Goal: Task Accomplishment & Management: Manage account settings

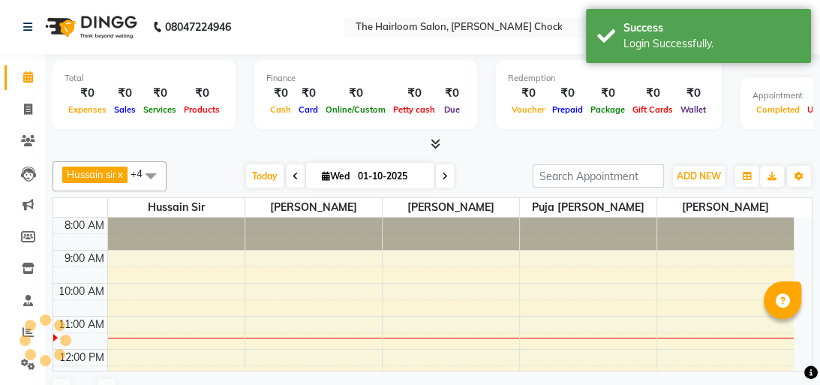
select select "en"
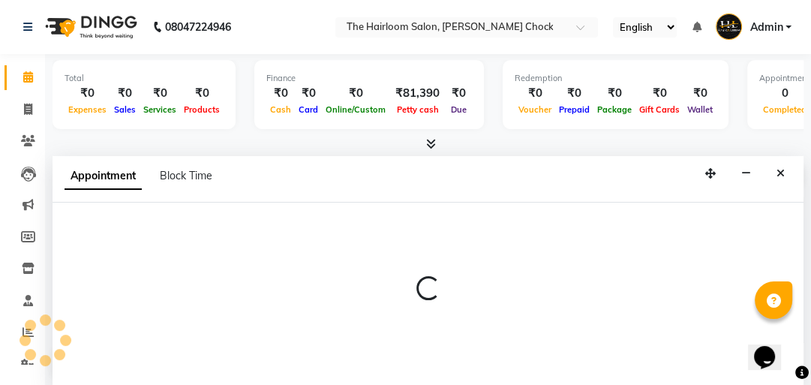
scroll to position [1, 0]
select select "88793"
select select "tentative"
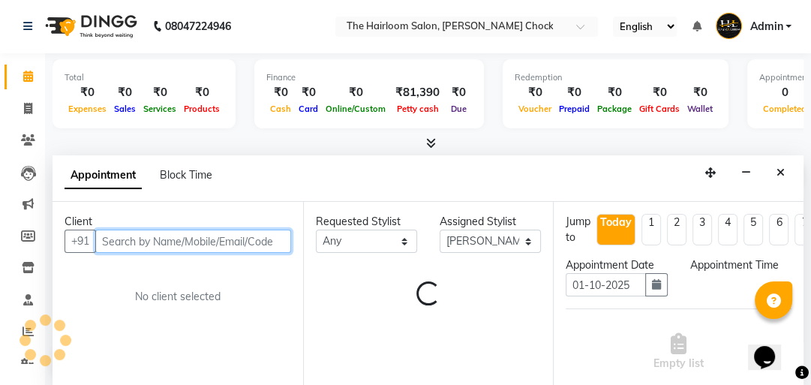
click at [207, 240] on input "text" at bounding box center [193, 241] width 196 height 23
select select "540"
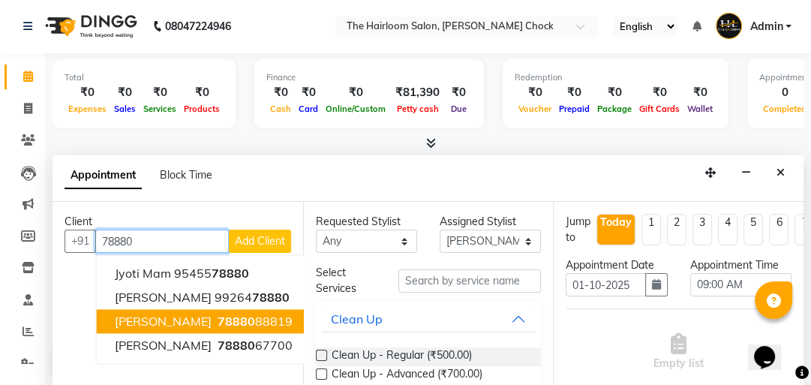
click at [218, 320] on span "78880" at bounding box center [237, 321] width 38 height 15
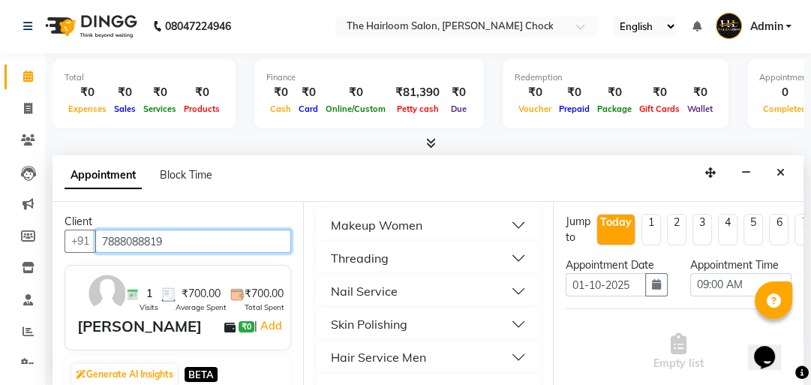
scroll to position [752, 0]
type input "7888088819"
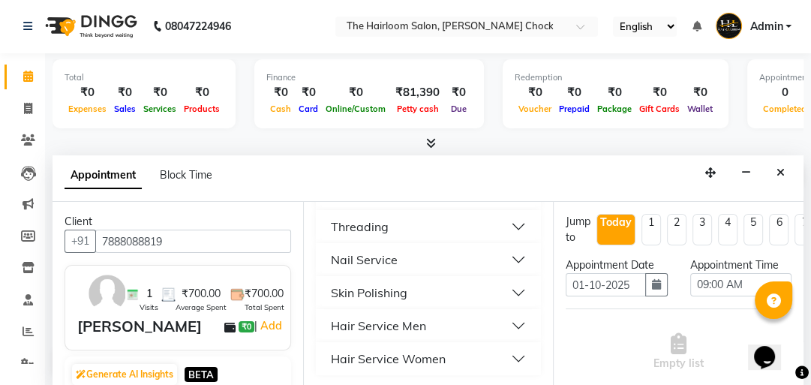
click at [398, 326] on div "Hair Service Men" at bounding box center [378, 326] width 95 height 18
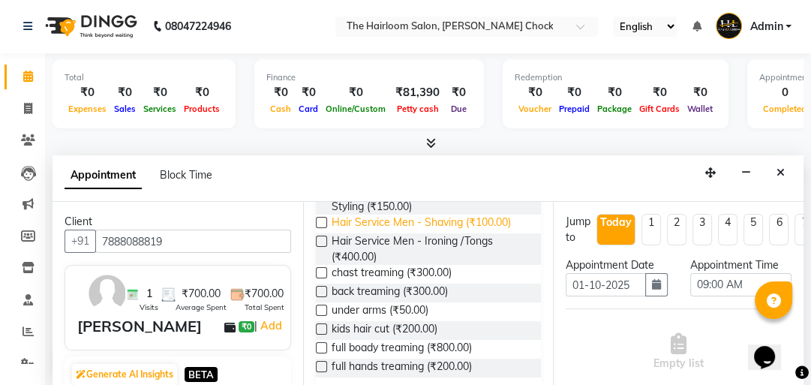
scroll to position [1020, 0]
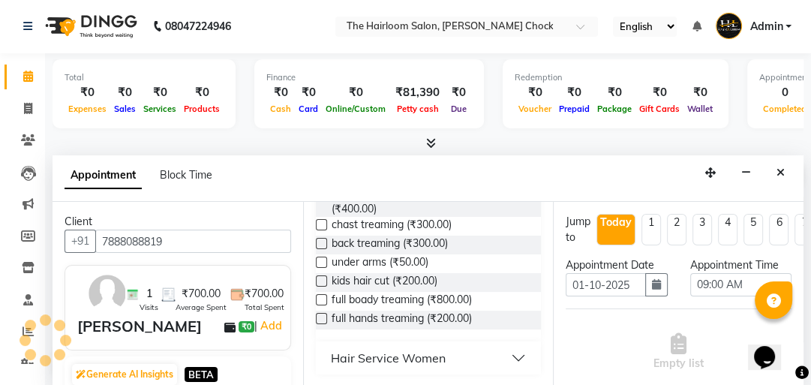
click at [404, 353] on div "Hair Service Women" at bounding box center [388, 358] width 115 height 18
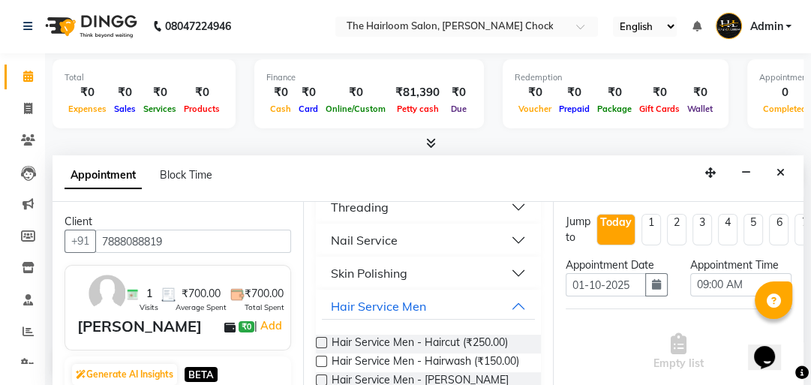
scroll to position [780, 0]
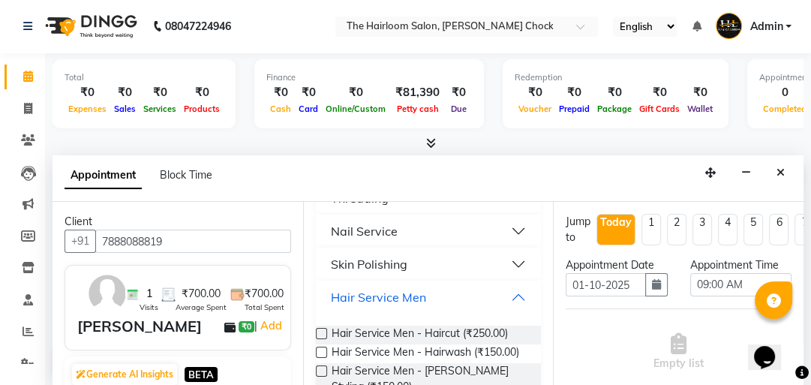
click at [406, 292] on div "Hair Service Men" at bounding box center [378, 297] width 95 height 18
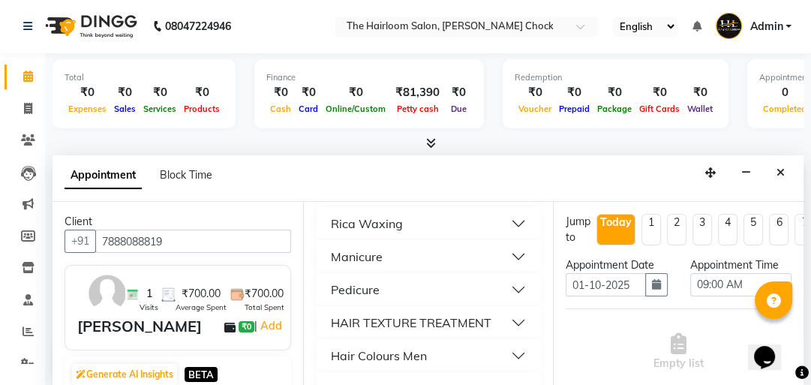
scroll to position [485, 0]
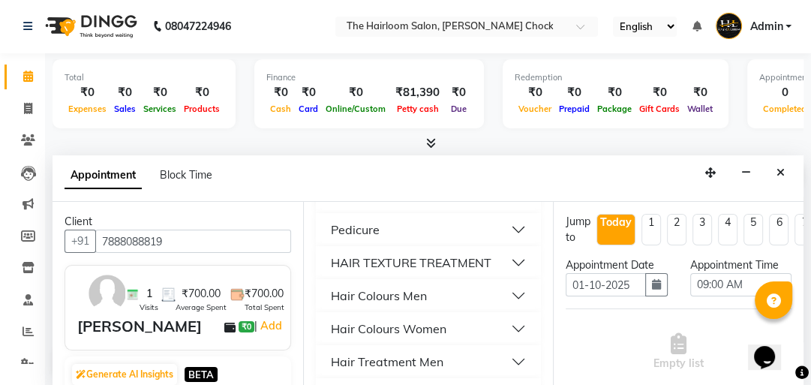
click at [398, 292] on div "Hair Colours Men" at bounding box center [379, 296] width 96 height 18
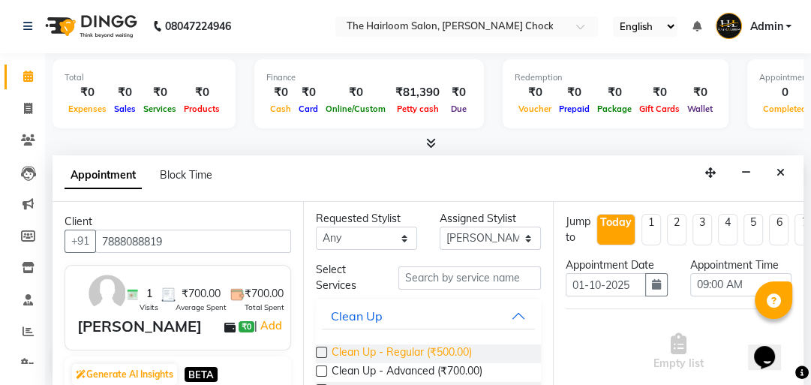
scroll to position [0, 0]
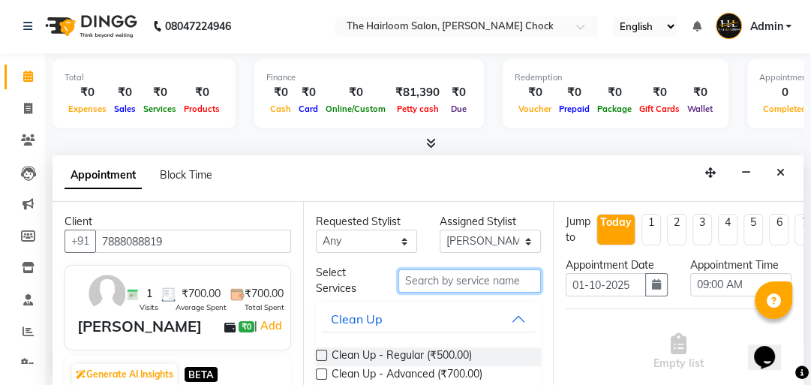
click at [443, 279] on input "text" at bounding box center [469, 280] width 143 height 23
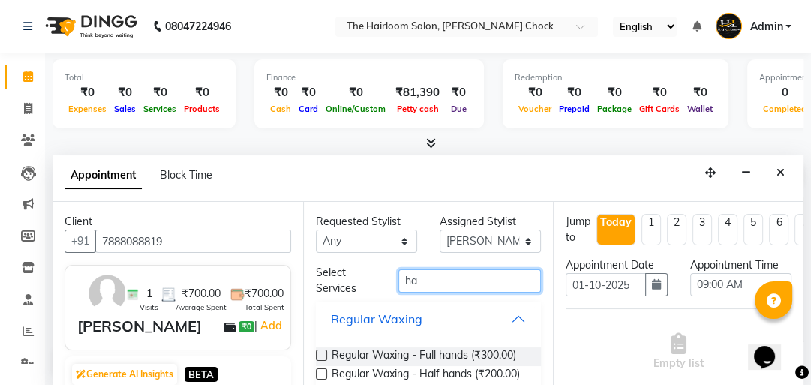
type input "h"
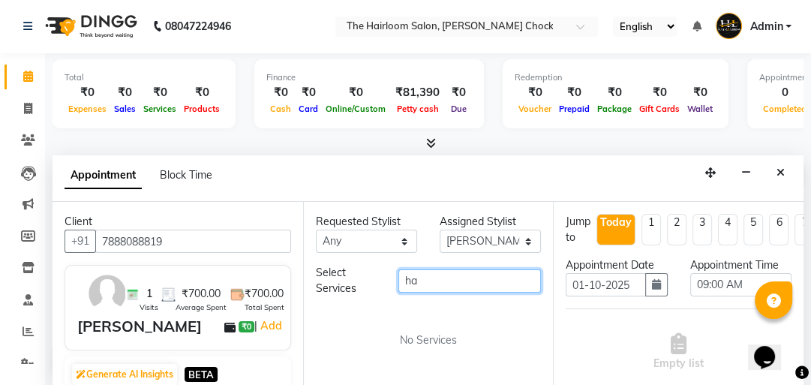
type input "h"
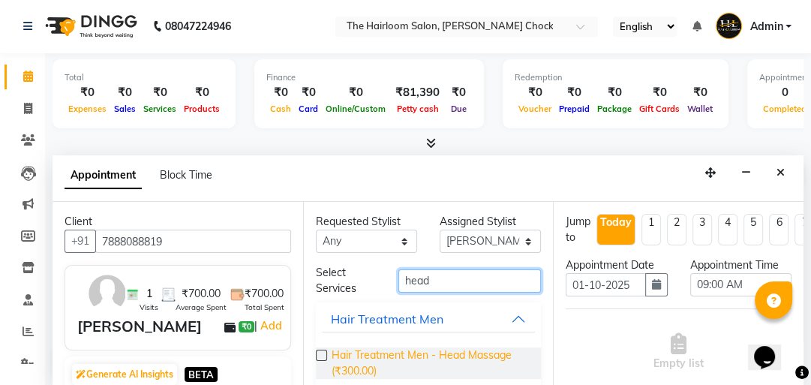
type input "head"
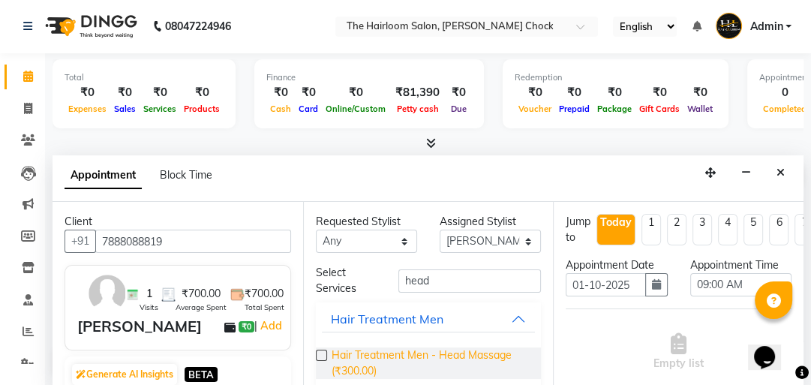
click at [442, 356] on span "Hair Treatment Men - Head Massage (₹300.00)" at bounding box center [431, 363] width 198 height 32
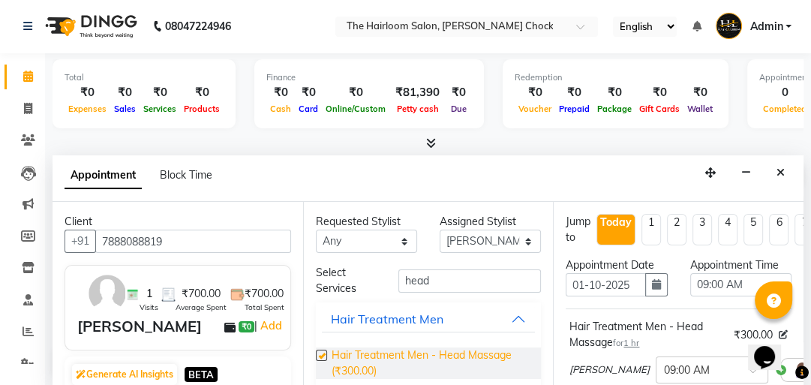
checkbox input "false"
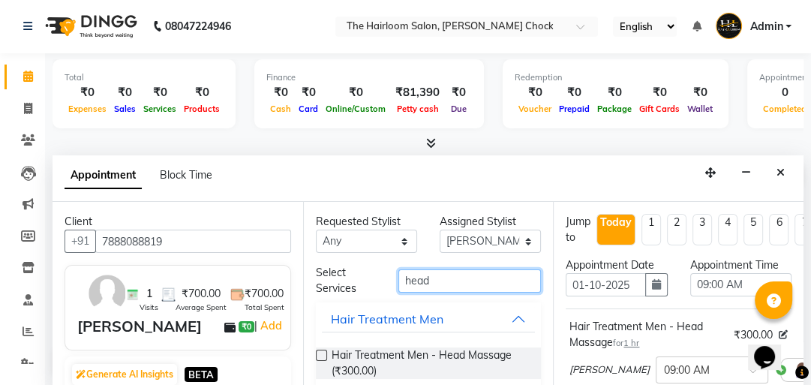
click at [498, 281] on input "head" at bounding box center [469, 280] width 143 height 23
type input "h"
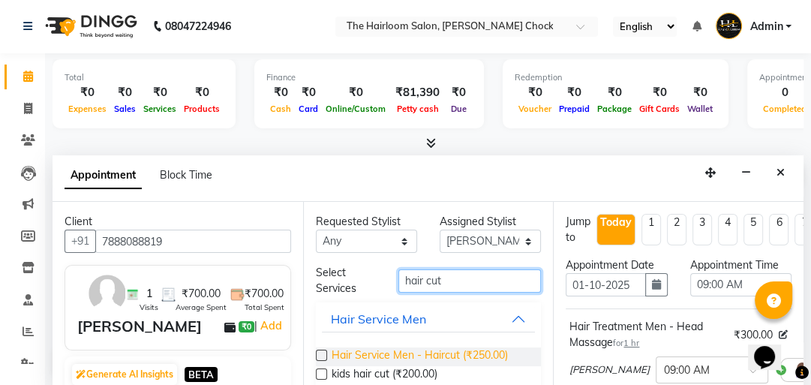
type input "hair cut"
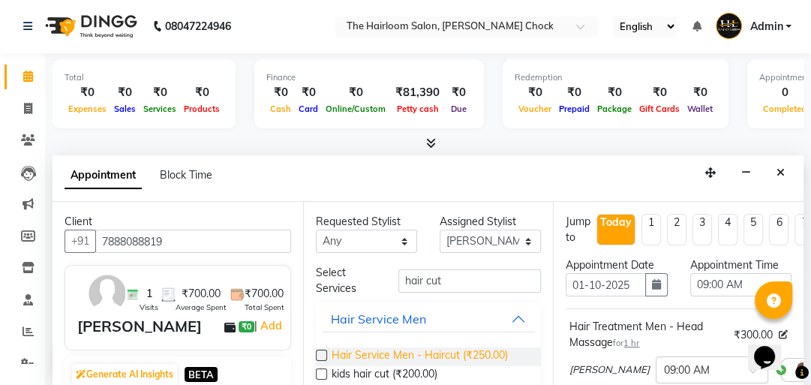
click at [425, 352] on span "Hair Service Men - Haircut (₹250.00)" at bounding box center [420, 356] width 176 height 19
checkbox input "false"
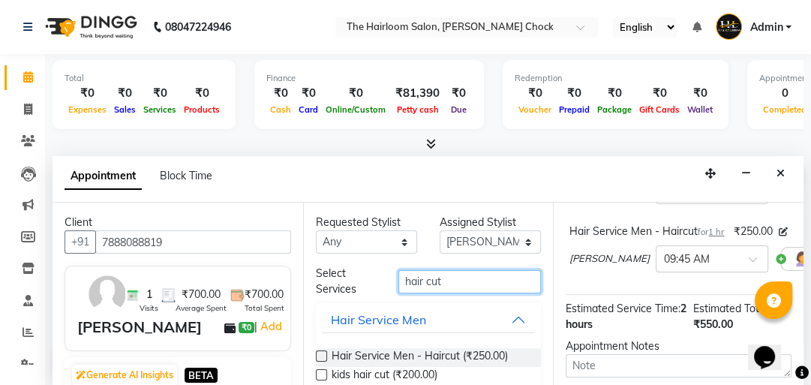
click at [452, 282] on input "hair cut" at bounding box center [469, 281] width 143 height 23
type input "h"
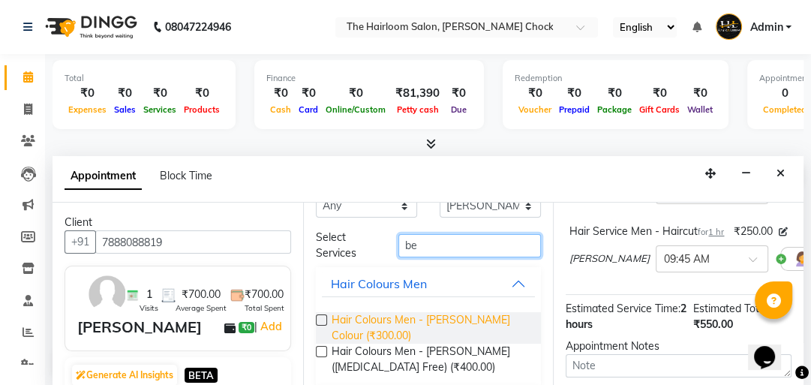
scroll to position [114, 0]
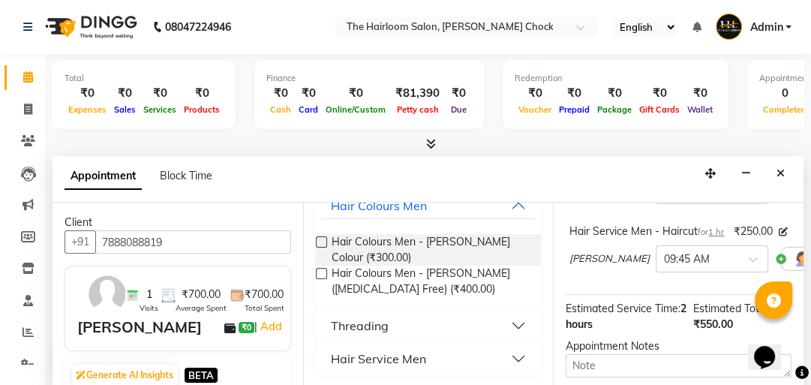
type input "be"
drag, startPoint x: 383, startPoint y: 357, endPoint x: 389, endPoint y: 353, distance: 7.7
click at [383, 357] on div "Hair Service Men" at bounding box center [378, 359] width 95 height 18
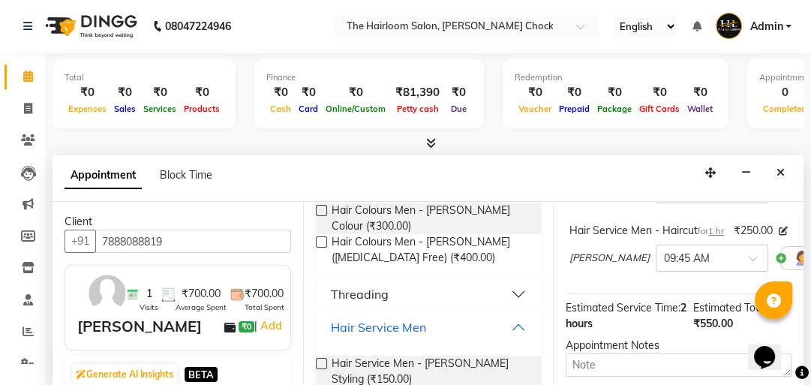
scroll to position [169, 0]
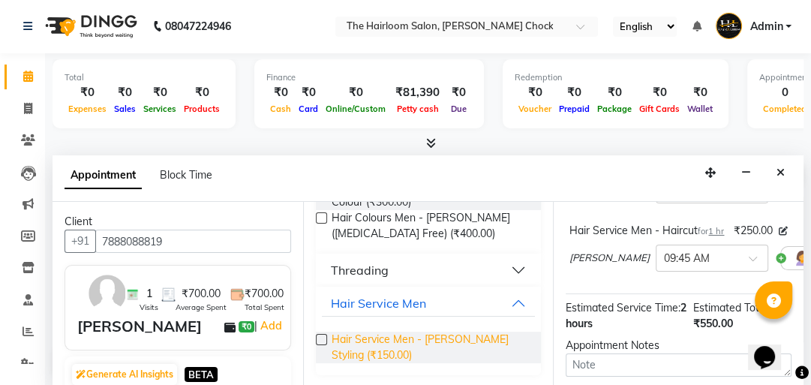
click at [393, 344] on span "Hair Service Men - [PERSON_NAME] Styling (₹150.00)" at bounding box center [431, 348] width 198 height 32
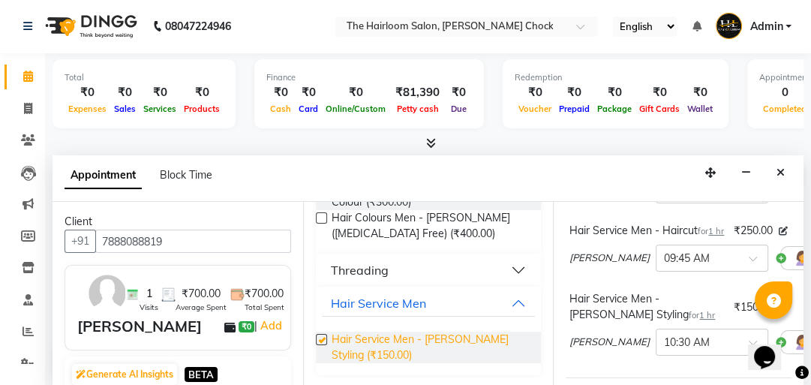
checkbox input "false"
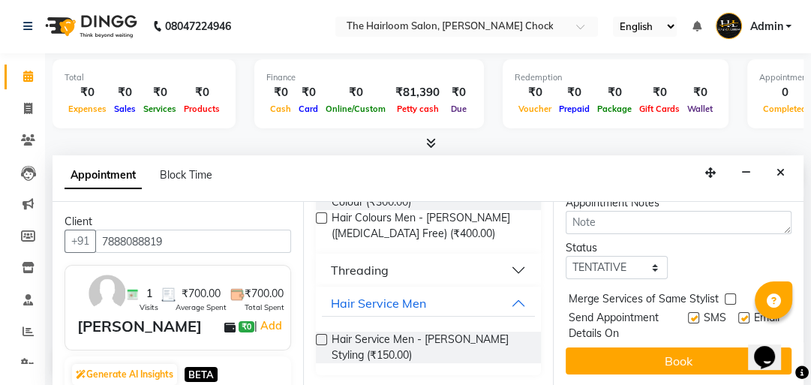
scroll to position [437, 0]
click at [738, 312] on label at bounding box center [743, 317] width 11 height 11
click at [738, 314] on input "checkbox" at bounding box center [743, 319] width 10 height 10
checkbox input "false"
click at [688, 312] on label at bounding box center [693, 317] width 11 height 11
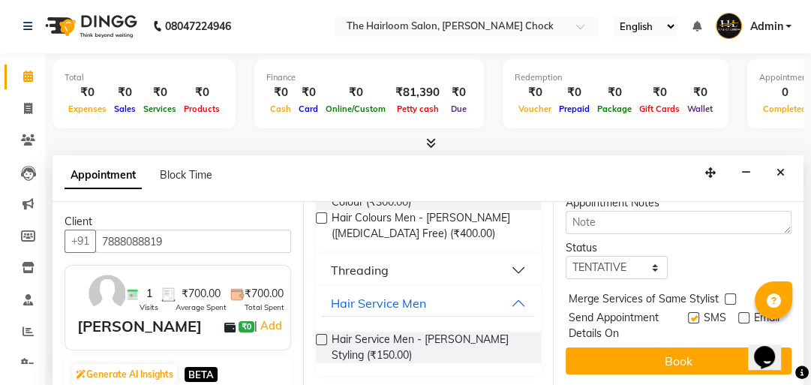
click at [688, 314] on input "checkbox" at bounding box center [693, 319] width 10 height 10
checkbox input "false"
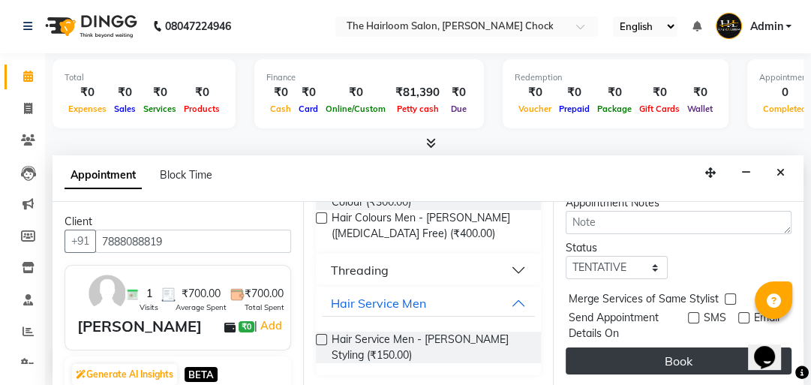
click at [662, 347] on button "Book" at bounding box center [679, 360] width 226 height 27
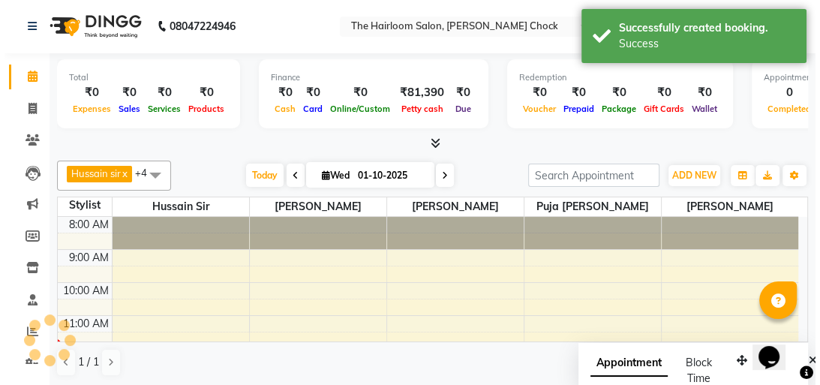
scroll to position [0, 0]
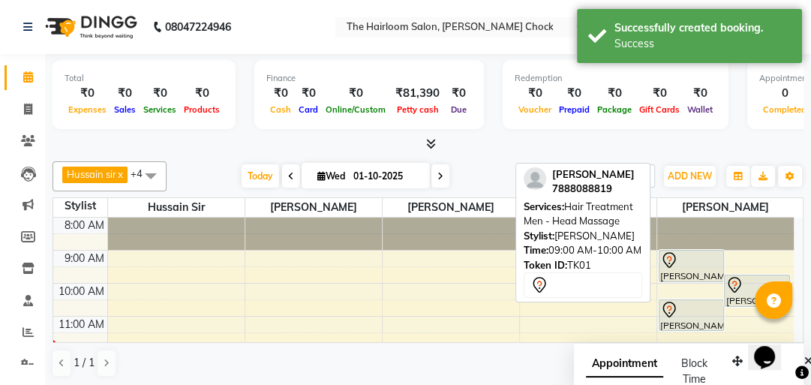
click at [699, 270] on div "[PERSON_NAME], TK01, 09:00 AM-10:00 AM, Hair Treatment Men - Head Massage" at bounding box center [692, 266] width 65 height 31
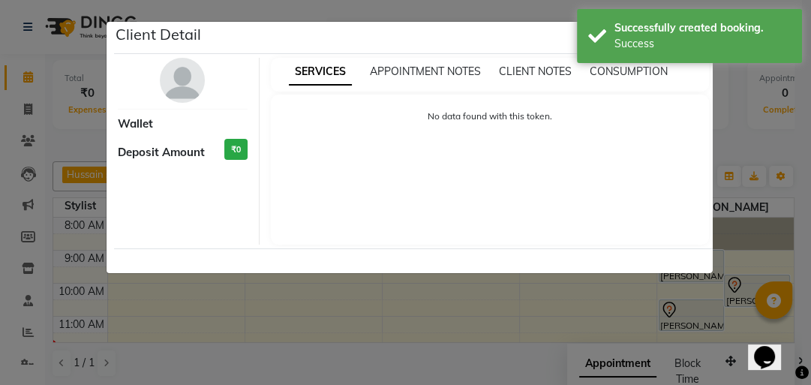
select select "7"
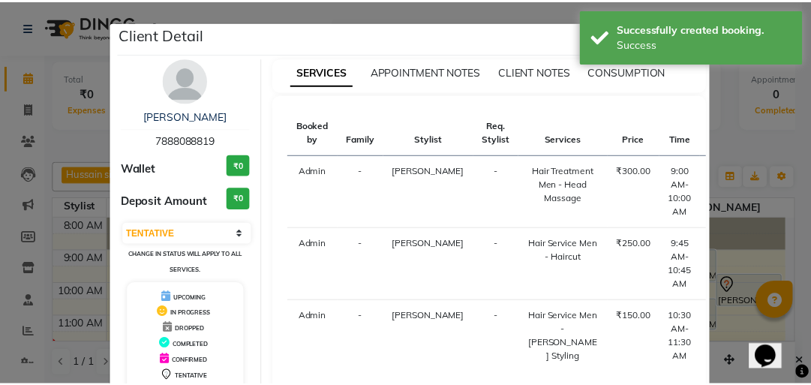
scroll to position [120, 0]
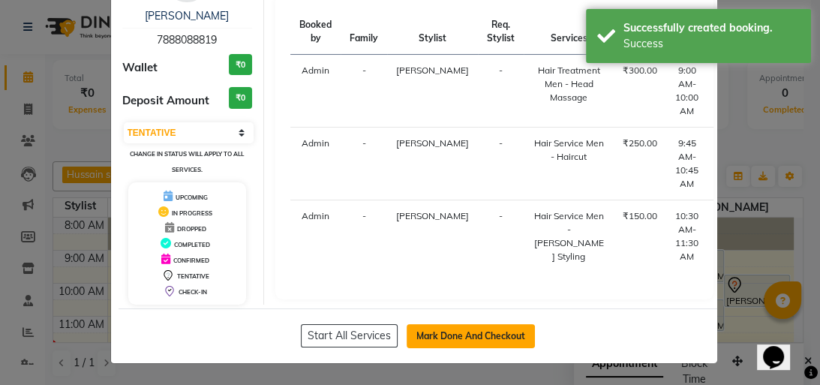
click at [483, 339] on button "Mark Done And Checkout" at bounding box center [471, 336] width 128 height 24
select select "service"
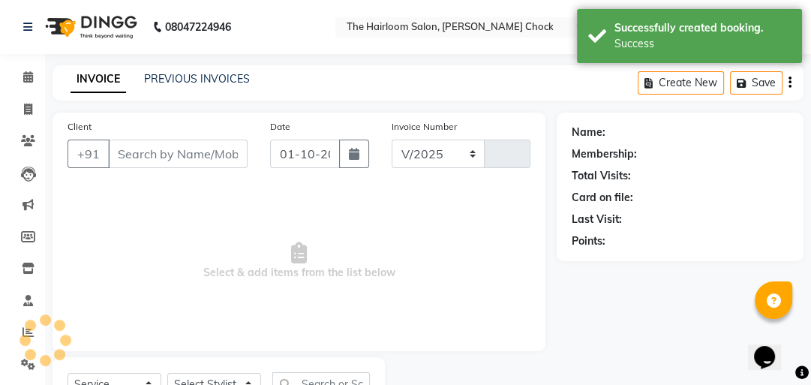
select select "5926"
type input "3988"
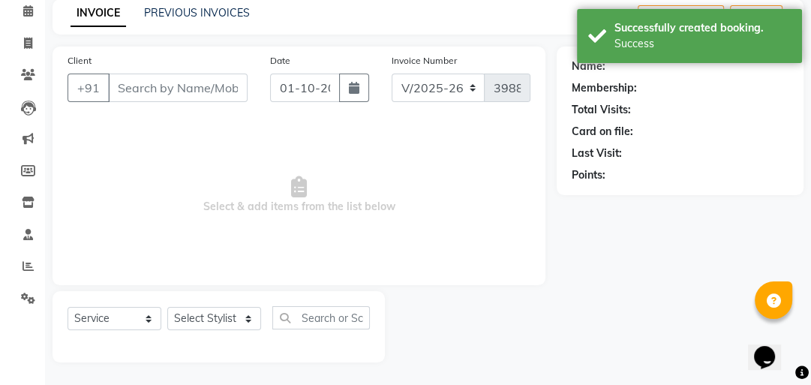
type input "7888088819"
select select "88793"
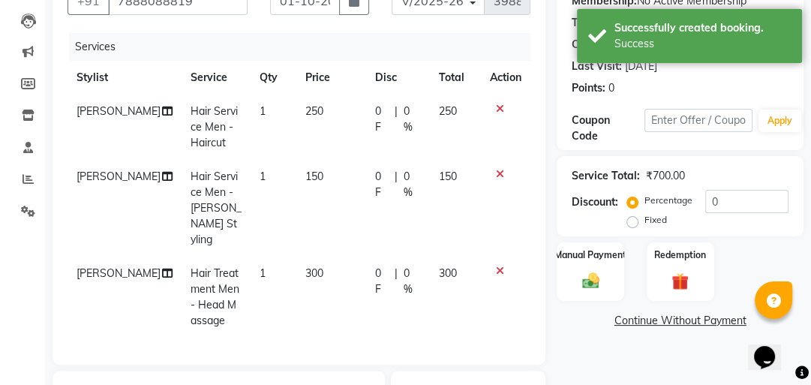
scroll to position [186, 0]
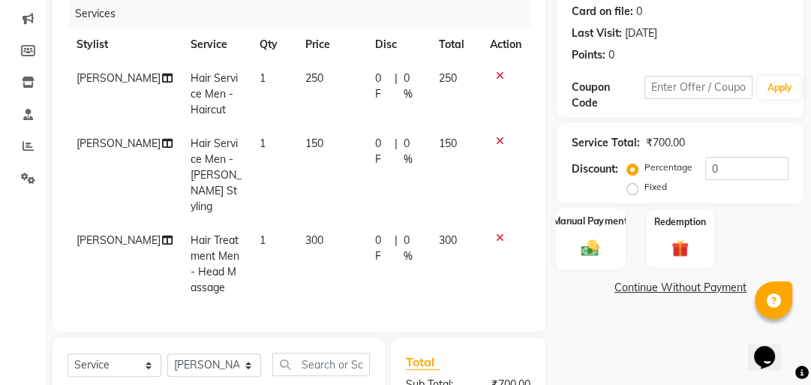
click at [592, 244] on img at bounding box center [590, 247] width 29 height 20
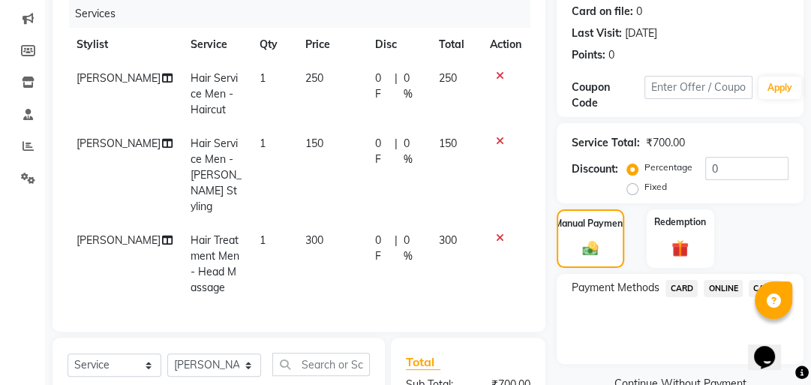
click at [717, 287] on span "ONLINE" at bounding box center [723, 288] width 39 height 17
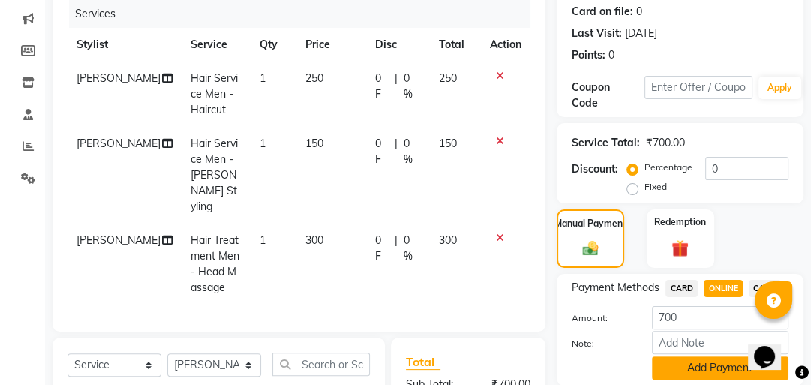
click at [684, 366] on button "Add Payment" at bounding box center [720, 367] width 137 height 23
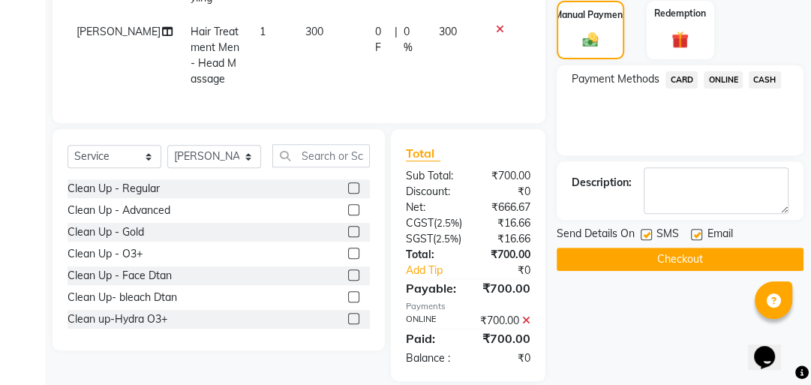
scroll to position [426, 0]
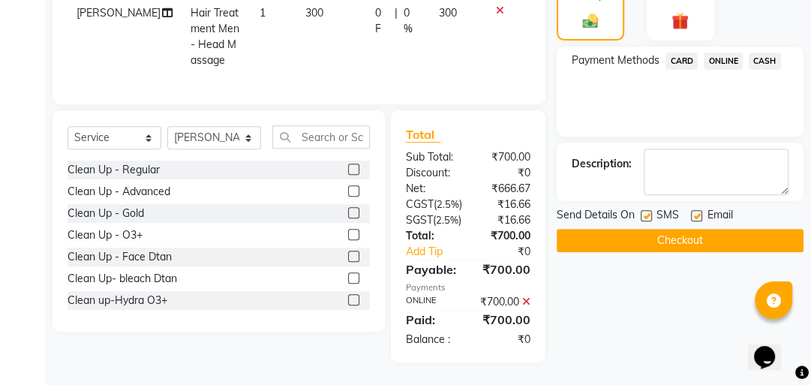
click at [646, 210] on label at bounding box center [646, 215] width 11 height 11
click at [646, 212] on input "checkbox" at bounding box center [646, 217] width 10 height 10
checkbox input "false"
click at [698, 210] on label at bounding box center [696, 215] width 11 height 11
click at [698, 212] on input "checkbox" at bounding box center [696, 217] width 10 height 10
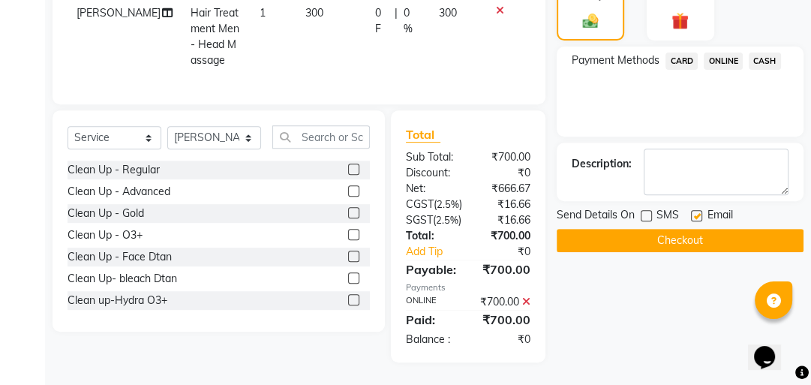
checkbox input "false"
click at [676, 233] on button "Checkout" at bounding box center [680, 240] width 247 height 23
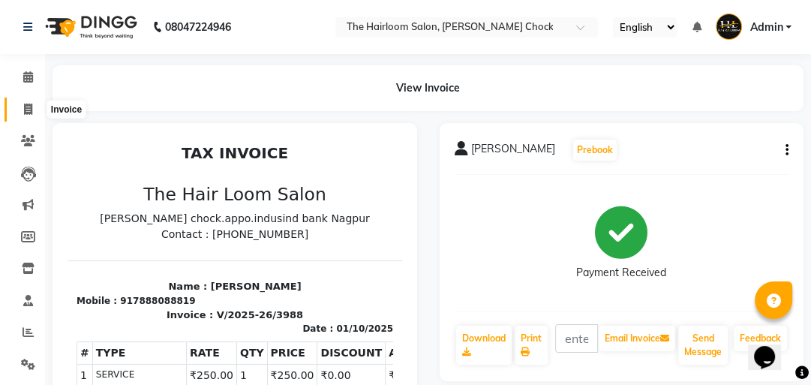
click at [24, 104] on icon at bounding box center [28, 109] width 8 height 11
select select "service"
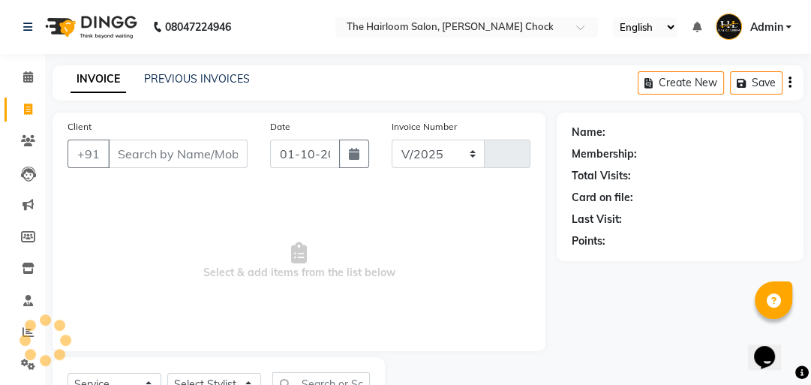
scroll to position [66, 0]
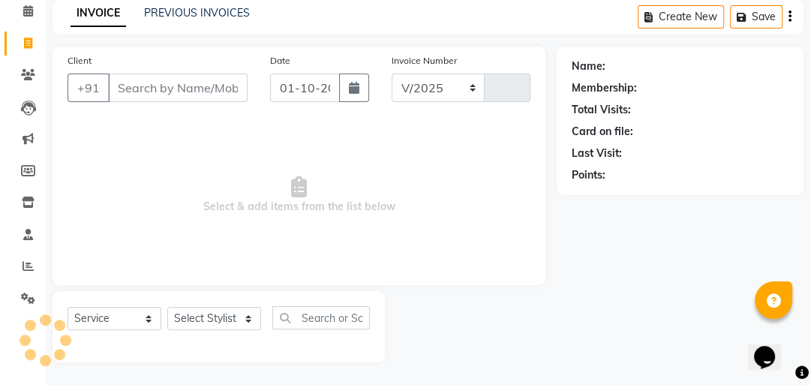
select select "5926"
type input "3989"
click at [157, 84] on input "Client" at bounding box center [178, 88] width 140 height 29
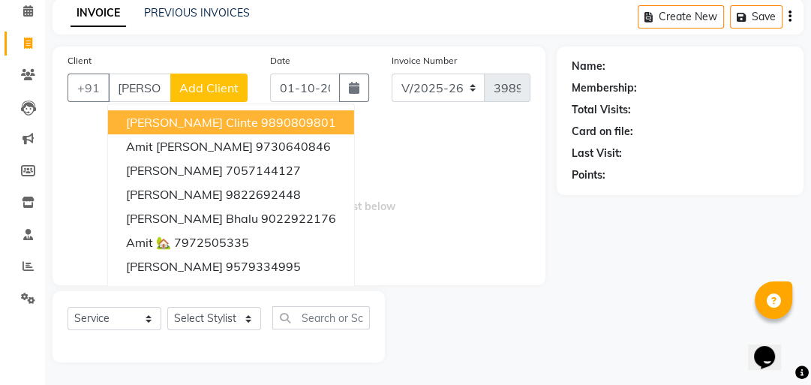
click at [178, 123] on span "[PERSON_NAME] Clinte" at bounding box center [192, 122] width 132 height 15
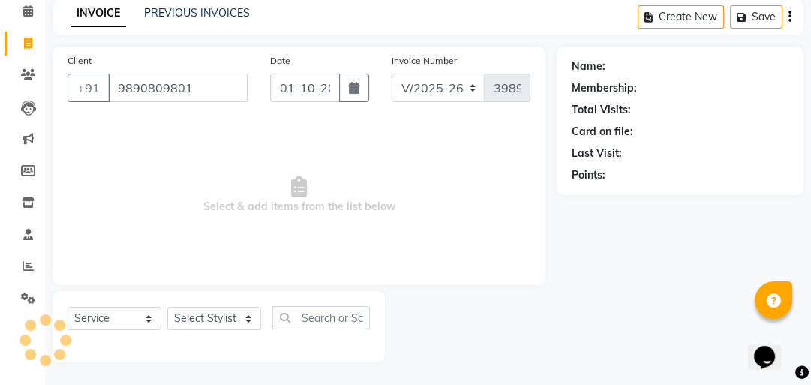
type input "9890809801"
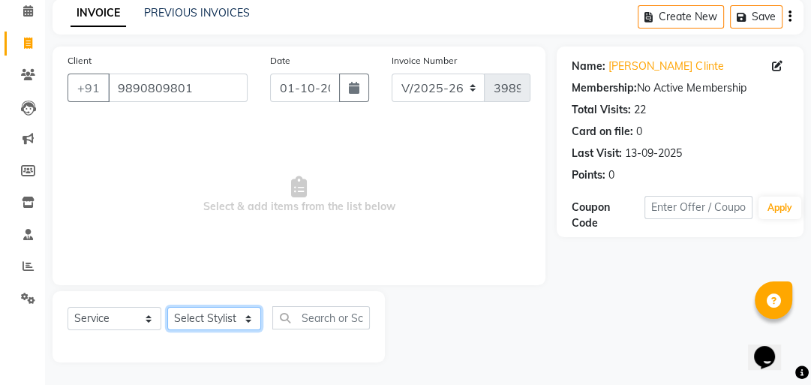
click at [207, 317] on select "Select Stylist [PERSON_NAME] [PERSON_NAME] [PERSON_NAME] sir puja [PERSON_NAME]…" at bounding box center [214, 318] width 94 height 23
select select "41756"
click at [167, 308] on select "Select Stylist [PERSON_NAME] [PERSON_NAME] [PERSON_NAME] sir puja [PERSON_NAME]…" at bounding box center [214, 318] width 94 height 23
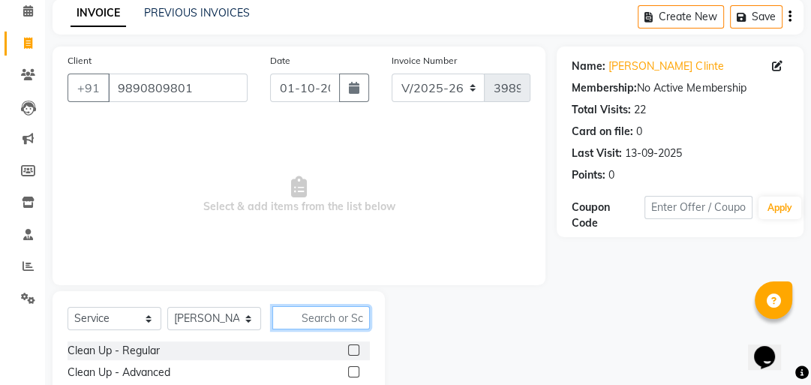
click at [321, 322] on input "text" at bounding box center [321, 317] width 98 height 23
type input "hair cut"
click at [357, 348] on label at bounding box center [353, 349] width 11 height 11
click at [357, 348] on input "checkbox" at bounding box center [353, 351] width 10 height 10
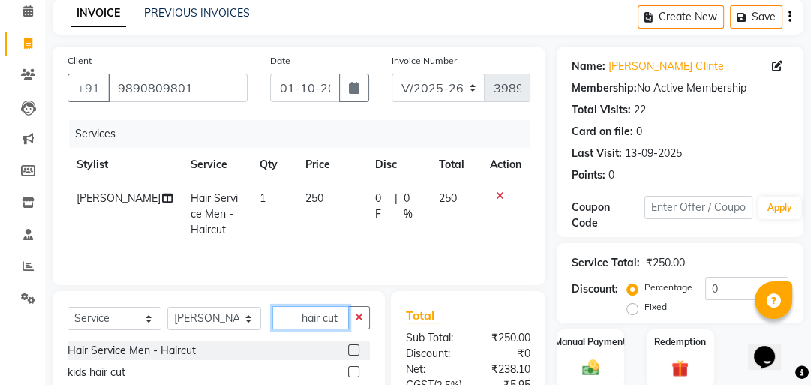
checkbox input "false"
drag, startPoint x: 341, startPoint y: 321, endPoint x: 308, endPoint y: 327, distance: 32.8
click at [310, 327] on input "hair cut" at bounding box center [310, 317] width 77 height 23
type input "h"
type input "[PERSON_NAME] s"
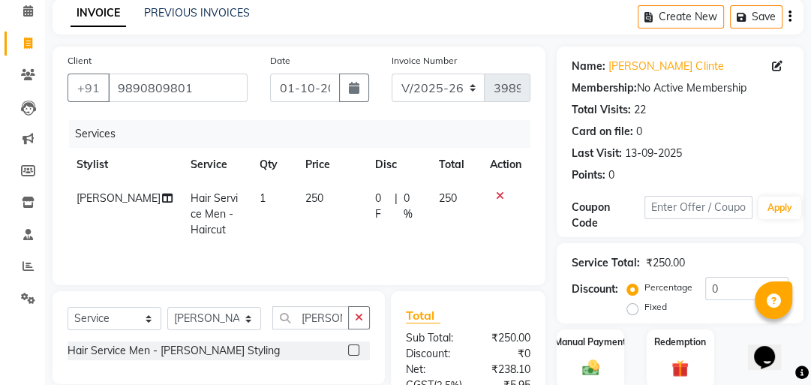
click at [359, 349] on label at bounding box center [353, 349] width 11 height 11
click at [358, 349] on input "checkbox" at bounding box center [353, 351] width 10 height 10
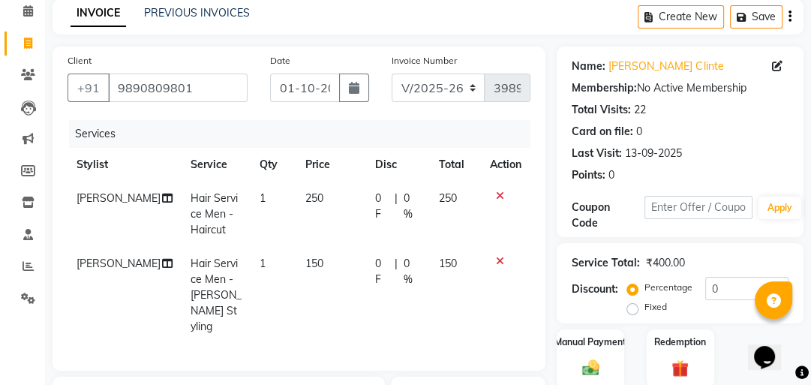
checkbox input "false"
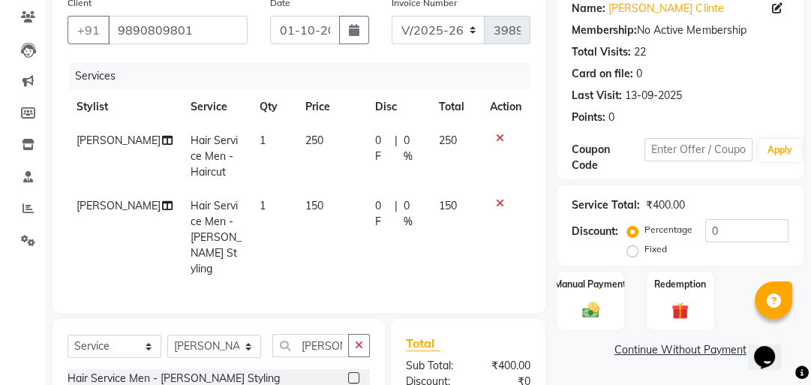
scroll to position [126, 0]
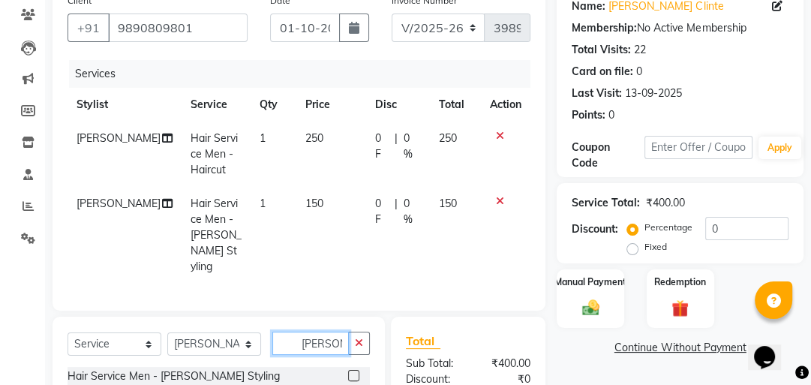
drag, startPoint x: 337, startPoint y: 320, endPoint x: 404, endPoint y: 253, distance: 95.0
click at [326, 332] on input "[PERSON_NAME] s" at bounding box center [310, 343] width 77 height 23
click at [500, 198] on icon at bounding box center [500, 201] width 8 height 11
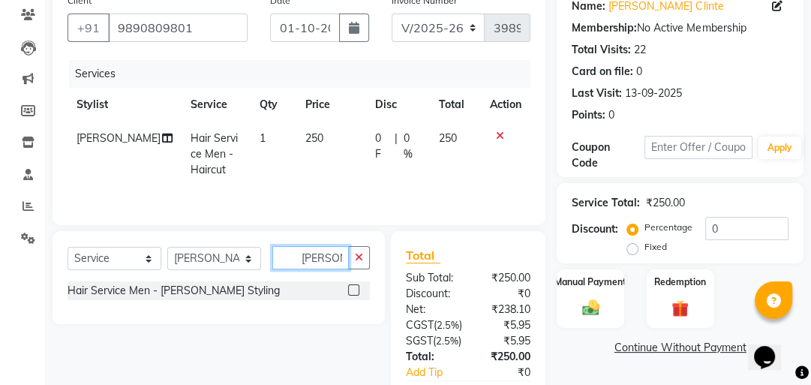
drag, startPoint x: 341, startPoint y: 257, endPoint x: 280, endPoint y: 265, distance: 61.2
click at [280, 265] on input "[PERSON_NAME] s" at bounding box center [310, 257] width 77 height 23
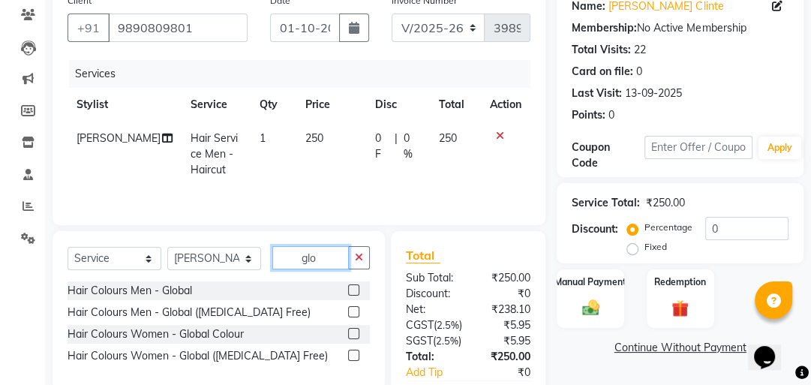
type input "glo"
click at [359, 314] on div at bounding box center [359, 312] width 22 height 19
click at [347, 315] on div "Hair Colours Men - Global ([MEDICAL_DATA] Free)" at bounding box center [219, 312] width 302 height 19
click at [350, 312] on label at bounding box center [353, 311] width 11 height 11
click at [350, 312] on input "checkbox" at bounding box center [353, 313] width 10 height 10
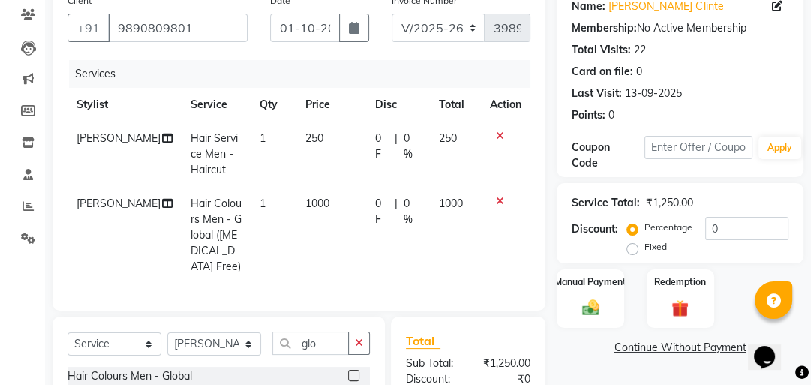
checkbox input "false"
click at [104, 335] on select "Select Service Product Membership Package Voucher Prepaid Gift Card" at bounding box center [115, 343] width 94 height 23
select select "product"
click at [68, 332] on select "Select Service Product Membership Package Voucher Prepaid Gift Card" at bounding box center [115, 343] width 94 height 23
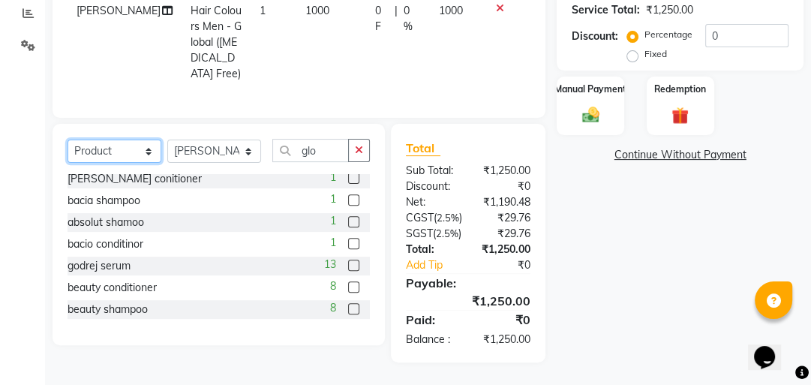
scroll to position [89, 0]
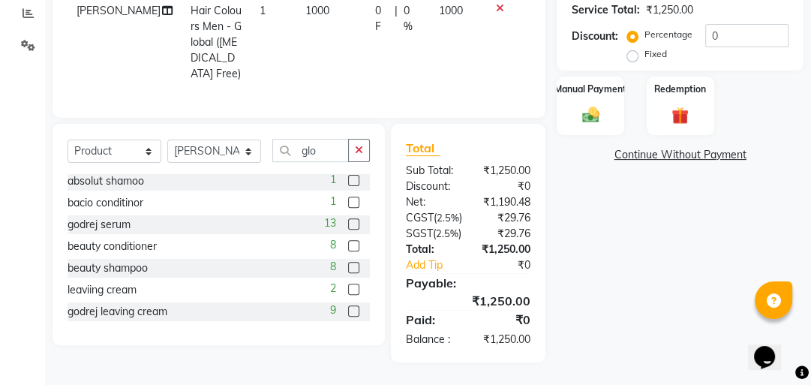
click at [348, 305] on label at bounding box center [353, 310] width 11 height 11
click at [348, 307] on input "checkbox" at bounding box center [353, 312] width 10 height 10
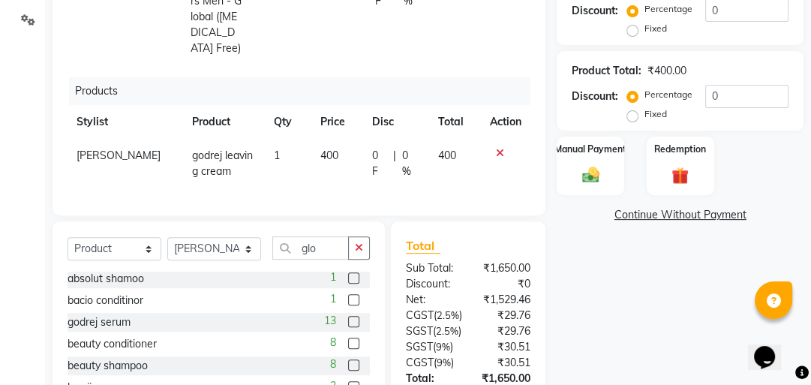
checkbox input "false"
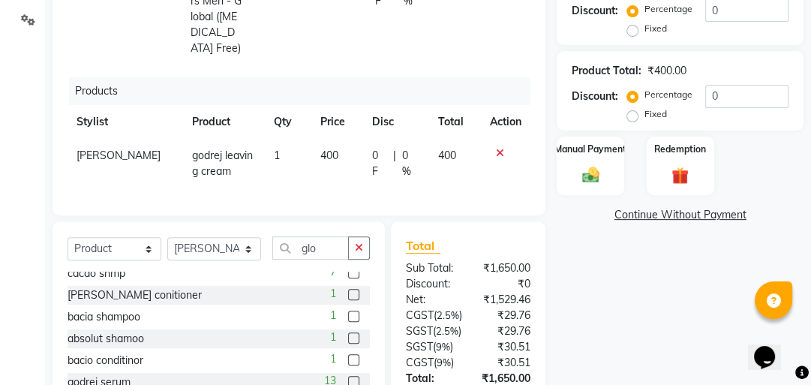
scroll to position [404, 0]
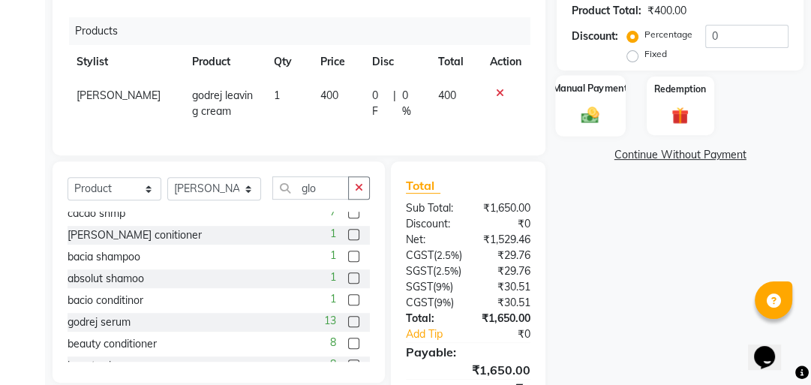
click at [564, 119] on div "Manual Payment" at bounding box center [591, 106] width 70 height 62
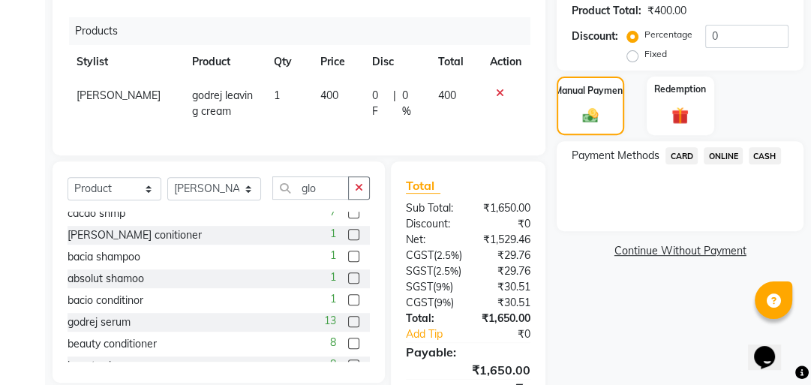
click at [723, 156] on span "ONLINE" at bounding box center [723, 155] width 39 height 17
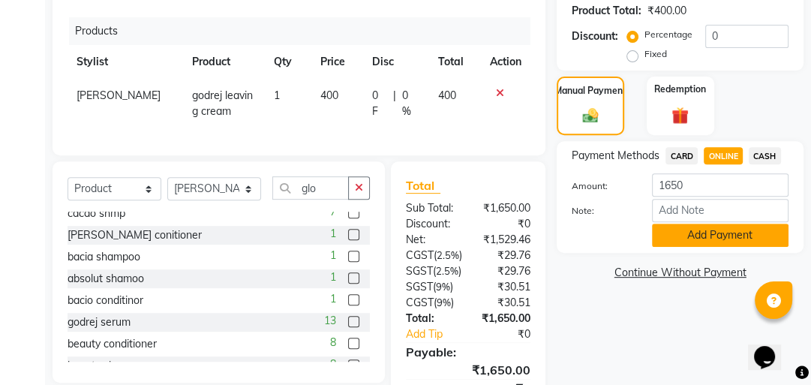
click at [710, 237] on button "Add Payment" at bounding box center [720, 235] width 137 height 23
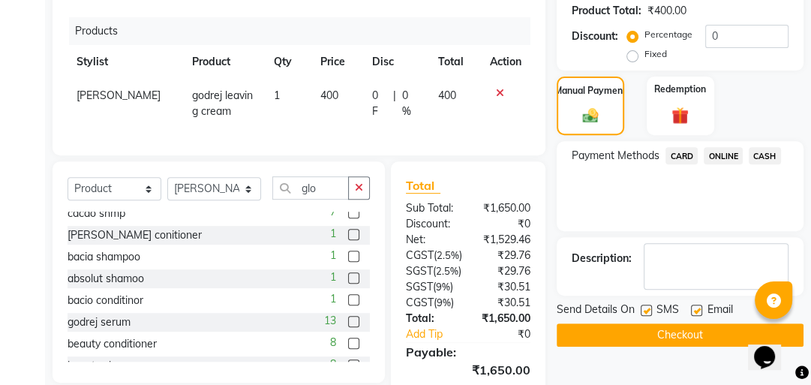
click at [645, 327] on button "Checkout" at bounding box center [680, 334] width 247 height 23
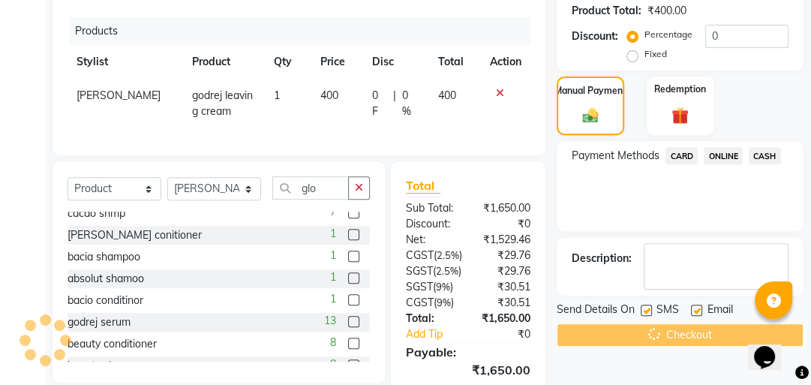
scroll to position [224, 0]
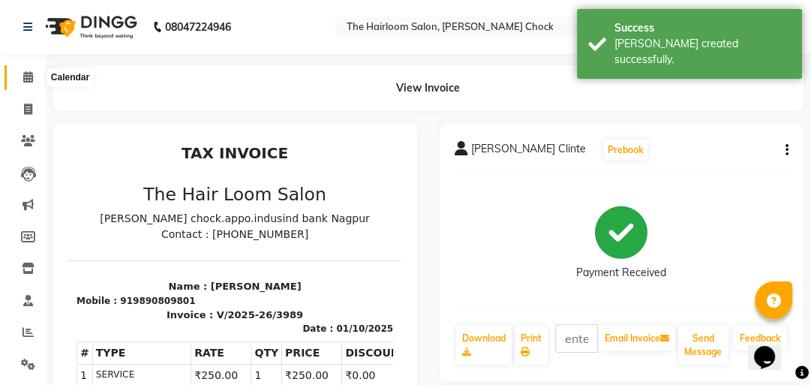
click at [26, 81] on icon at bounding box center [28, 76] width 10 height 11
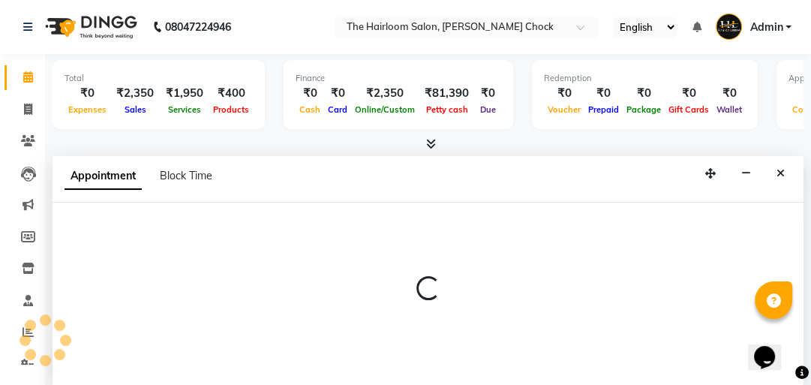
scroll to position [1, 0]
select select "41756"
select select "540"
select select "tentative"
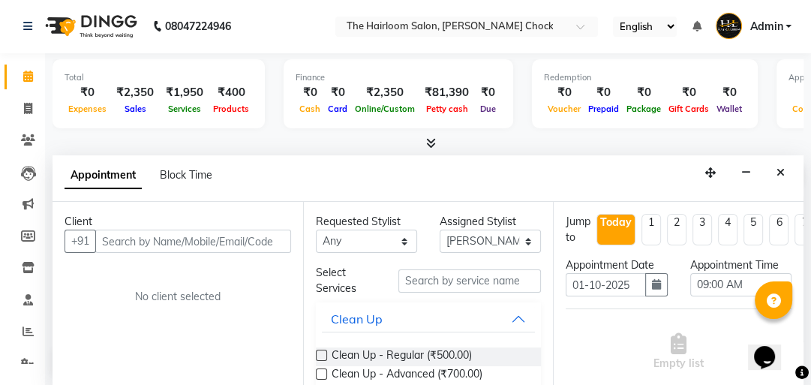
click at [195, 236] on input "text" at bounding box center [193, 241] width 196 height 23
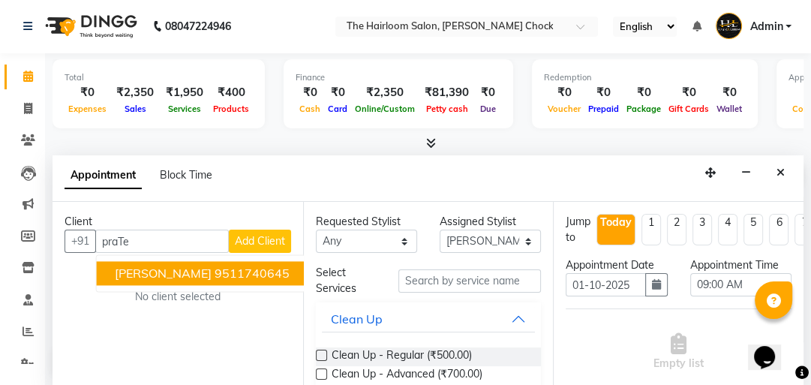
click at [227, 276] on ngb-highlight "9511740645" at bounding box center [252, 273] width 75 height 15
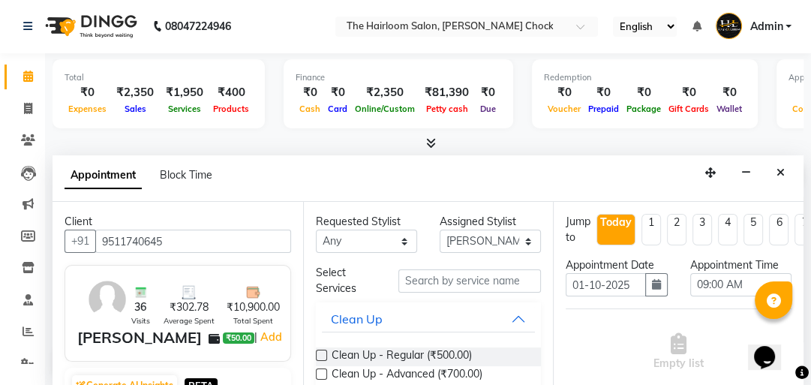
type input "9511740645"
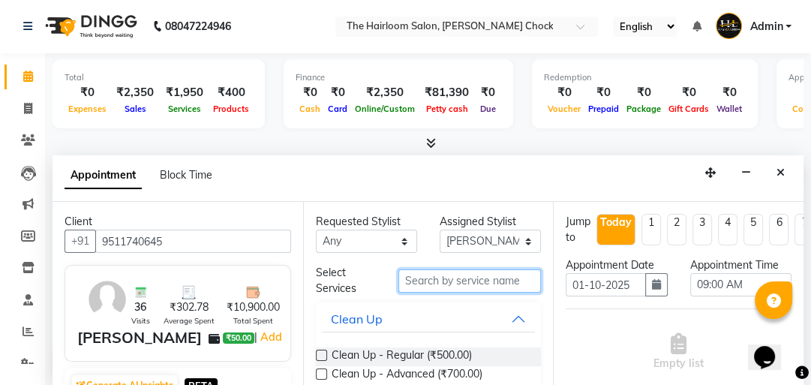
click at [472, 285] on input "text" at bounding box center [469, 280] width 143 height 23
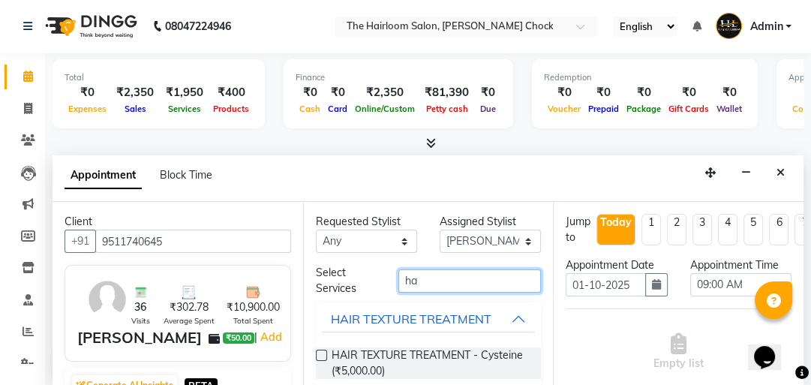
type input "h"
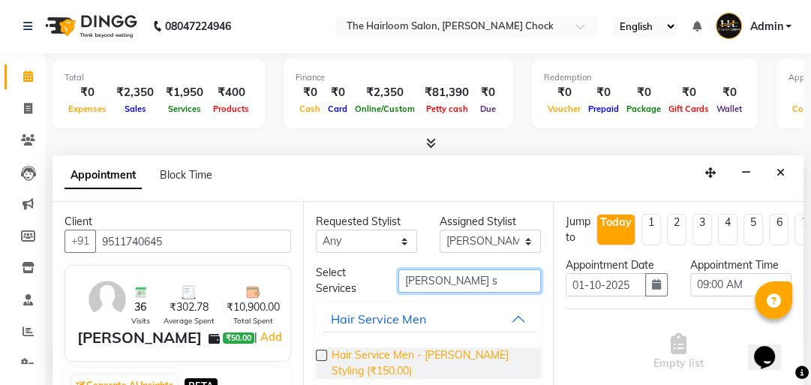
type input "[PERSON_NAME] s"
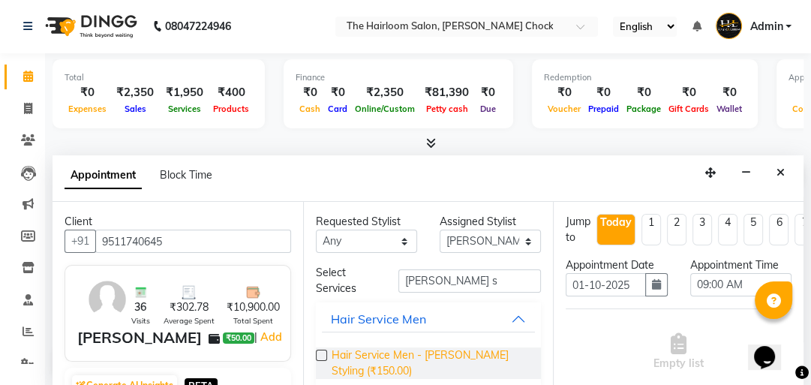
click at [423, 357] on span "Hair Service Men - [PERSON_NAME] Styling (₹150.00)" at bounding box center [431, 363] width 198 height 32
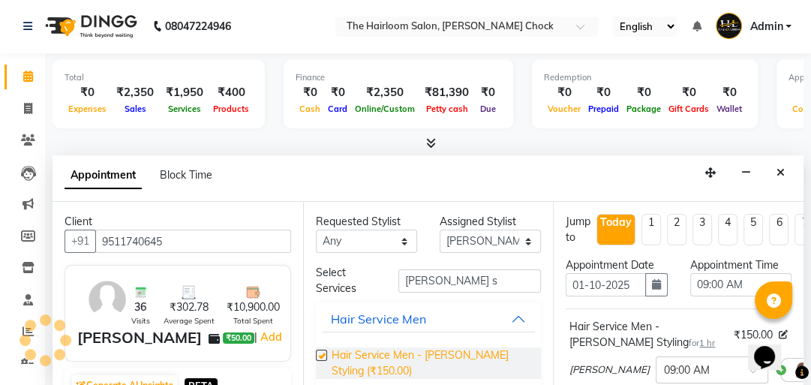
checkbox input "false"
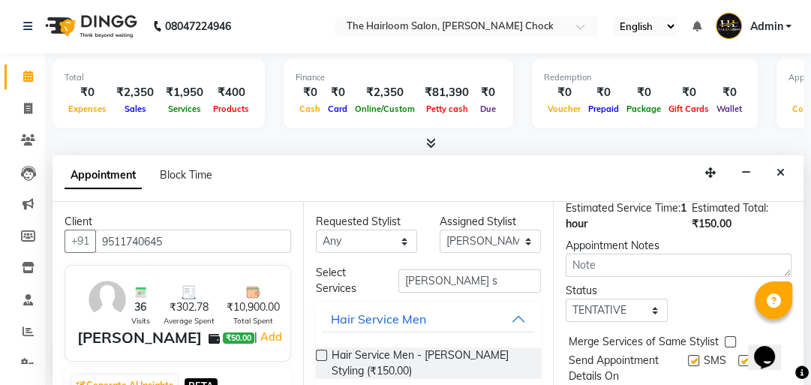
scroll to position [296, 0]
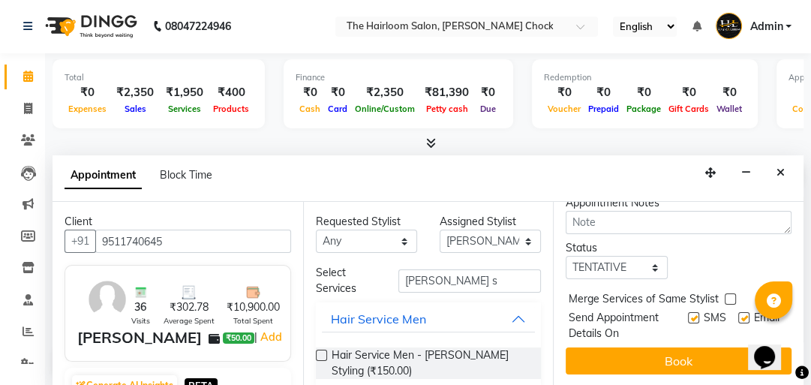
click at [688, 312] on label at bounding box center [693, 317] width 11 height 11
click at [688, 314] on input "checkbox" at bounding box center [693, 319] width 10 height 10
checkbox input "false"
click at [738, 312] on label at bounding box center [743, 317] width 11 height 11
click at [738, 314] on input "checkbox" at bounding box center [743, 319] width 10 height 10
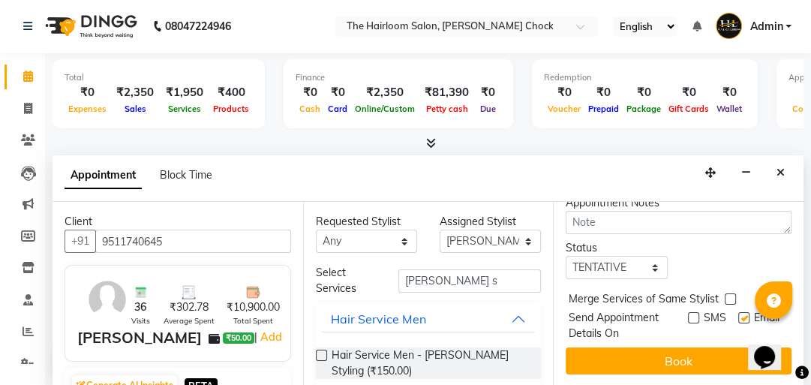
checkbox input "false"
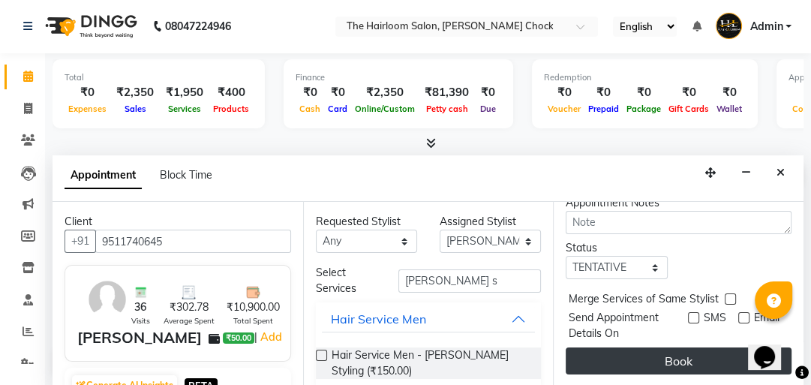
click at [722, 347] on button "Book" at bounding box center [679, 360] width 226 height 27
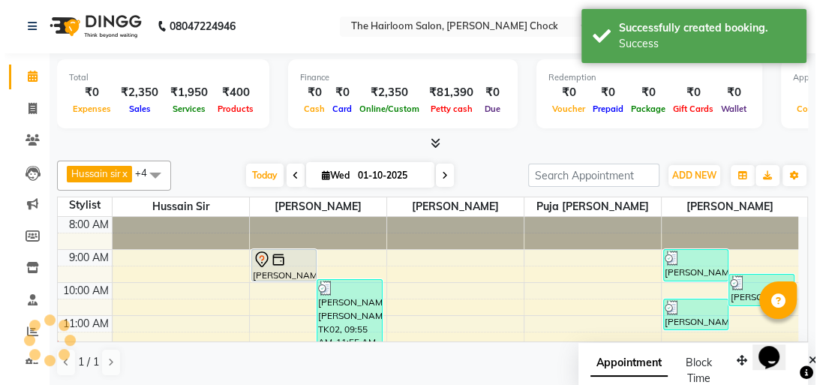
scroll to position [0, 0]
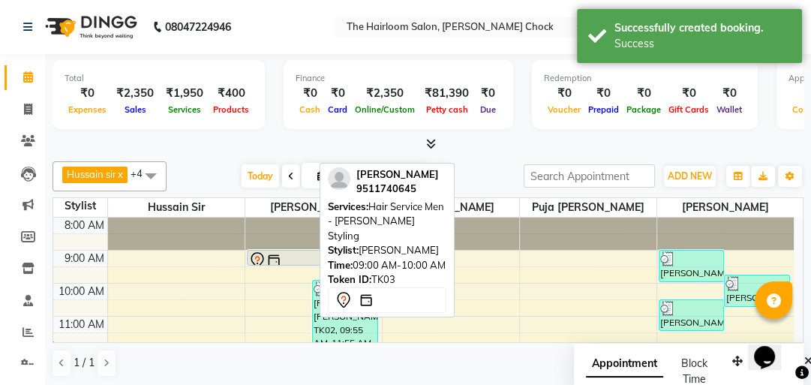
drag, startPoint x: 285, startPoint y: 279, endPoint x: 284, endPoint y: 261, distance: 18.1
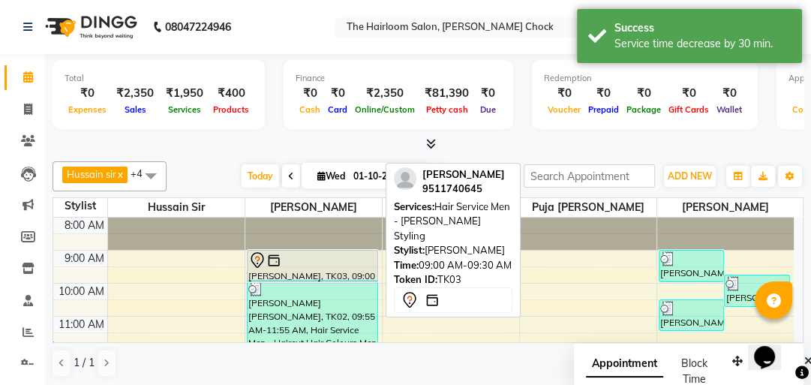
drag, startPoint x: 298, startPoint y: 262, endPoint x: 325, endPoint y: 267, distance: 27.5
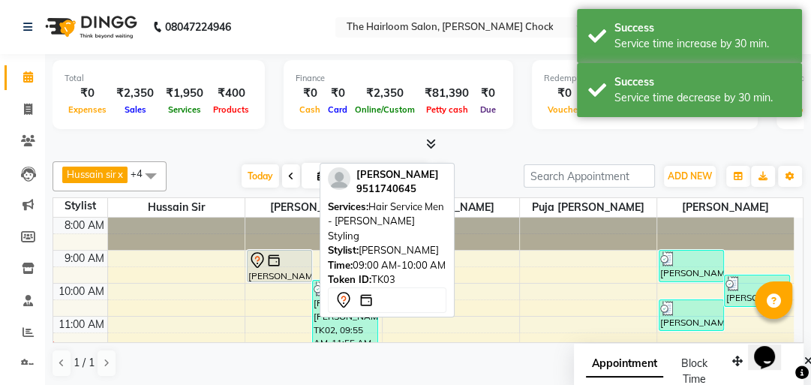
click at [263, 265] on icon at bounding box center [257, 260] width 18 height 18
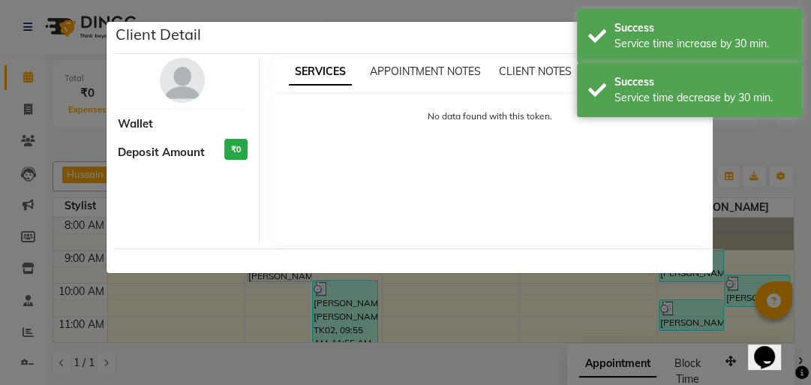
select select "7"
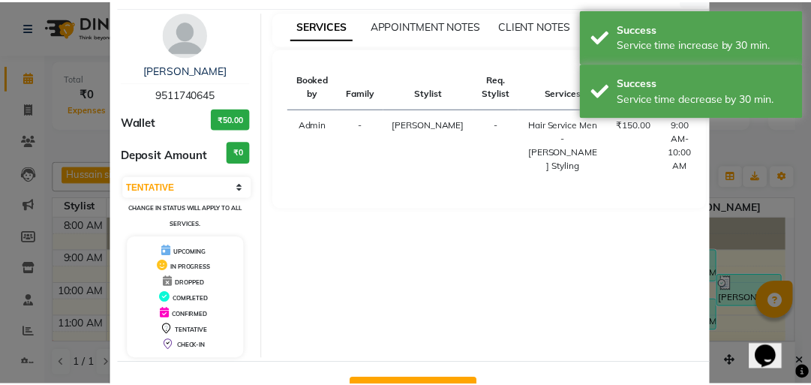
scroll to position [99, 0]
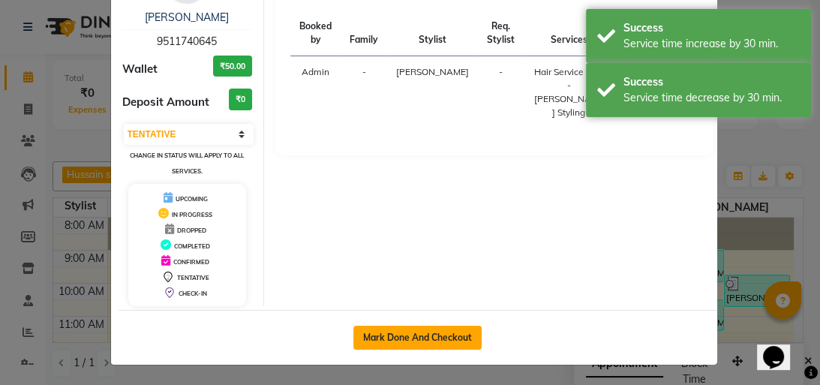
click at [409, 330] on button "Mark Done And Checkout" at bounding box center [417, 338] width 128 height 24
select select "service"
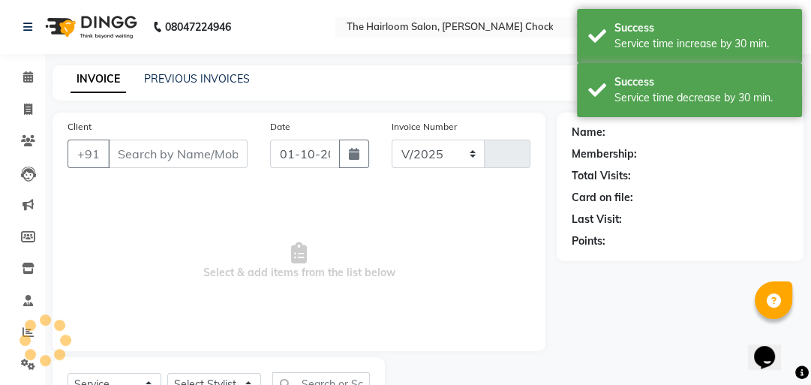
select select "5926"
type input "3990"
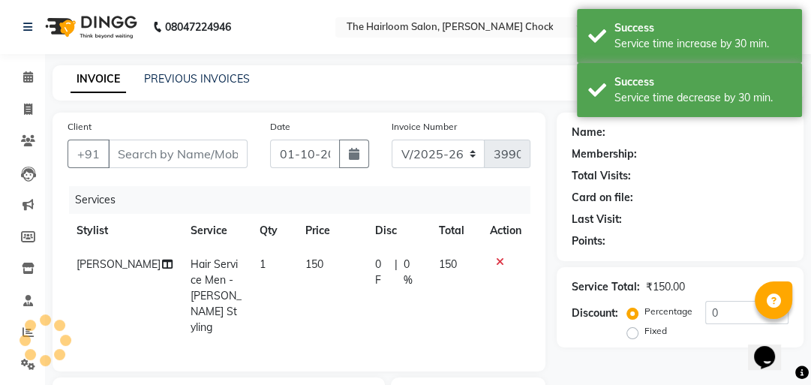
type input "9511740645"
select select "41756"
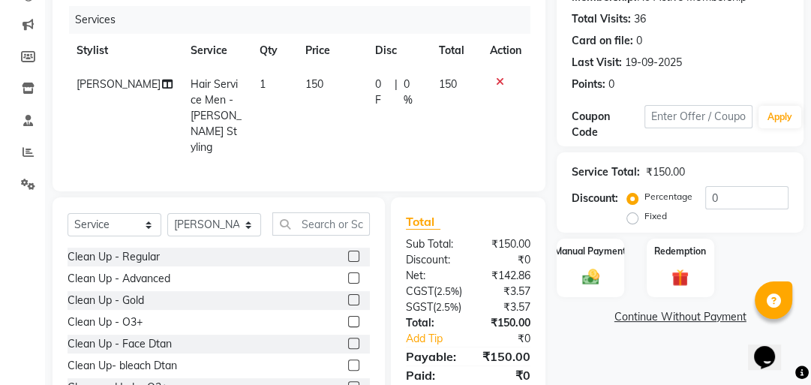
scroll to position [247, 0]
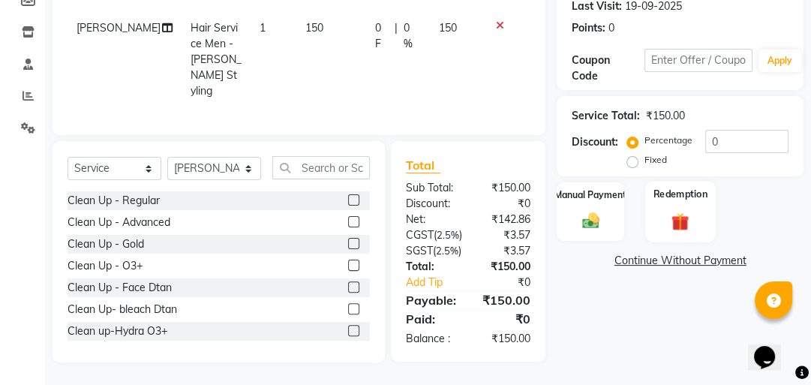
click at [671, 210] on img at bounding box center [680, 221] width 29 height 23
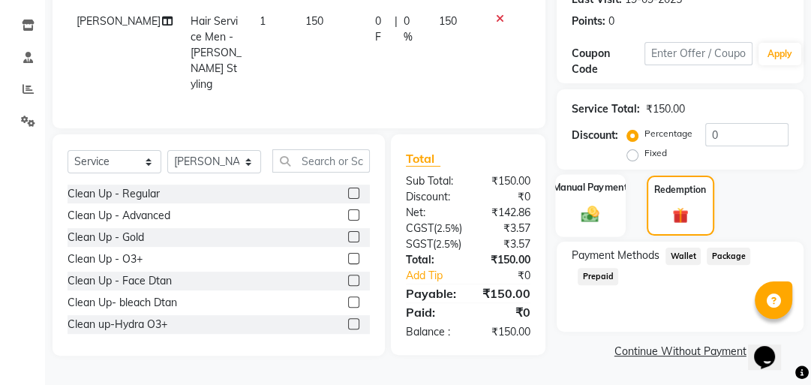
drag, startPoint x: 573, startPoint y: 224, endPoint x: 610, endPoint y: 224, distance: 36.8
click at [578, 224] on div "Manual Payment" at bounding box center [591, 205] width 70 height 62
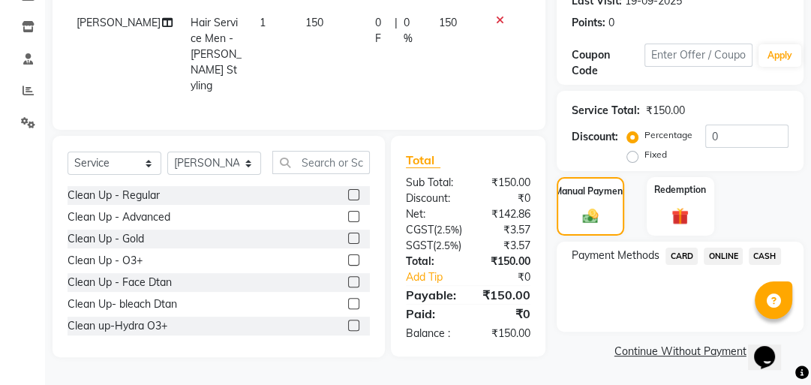
click at [759, 248] on span "CASH" at bounding box center [765, 256] width 32 height 17
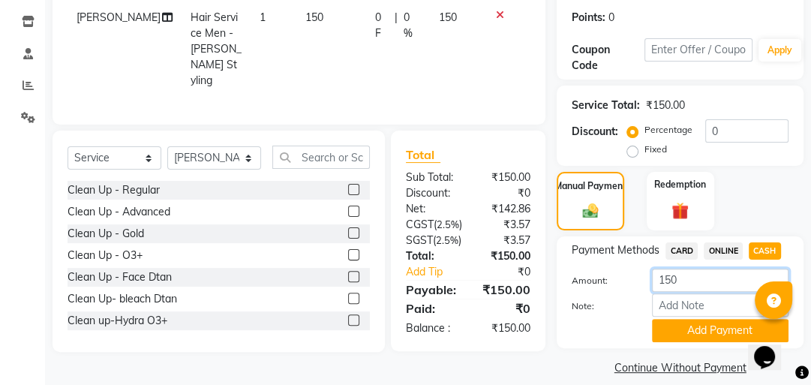
drag, startPoint x: 678, startPoint y: 280, endPoint x: 651, endPoint y: 285, distance: 28.3
click at [651, 285] on div "150" at bounding box center [720, 280] width 159 height 23
type input "200"
click at [713, 325] on button "Add Payment" at bounding box center [720, 330] width 137 height 23
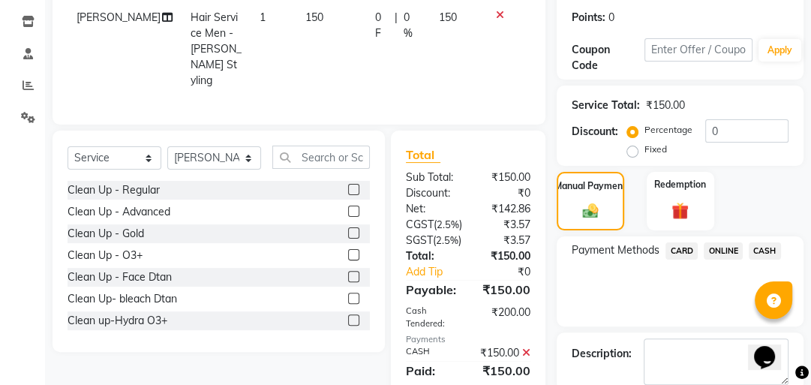
scroll to position [357, 0]
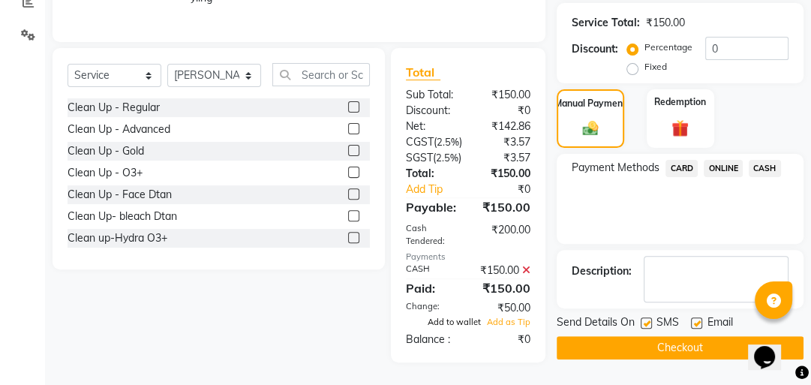
click at [468, 323] on span "Add to wallet" at bounding box center [454, 322] width 53 height 11
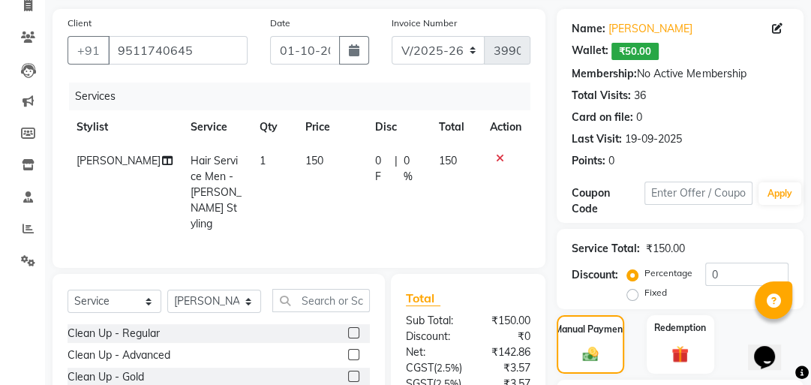
scroll to position [344, 0]
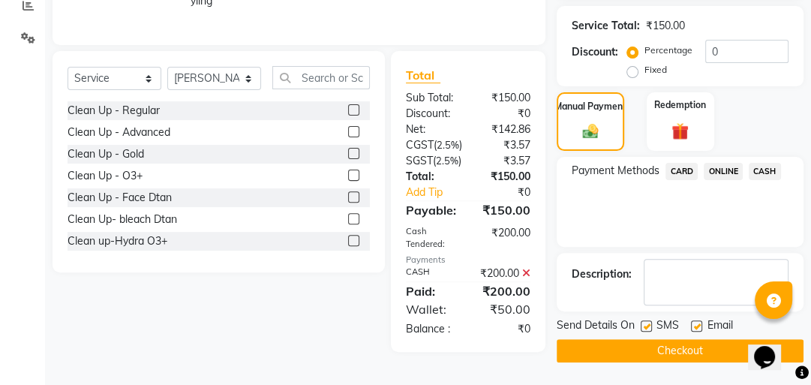
click at [660, 339] on button "Checkout" at bounding box center [680, 350] width 247 height 23
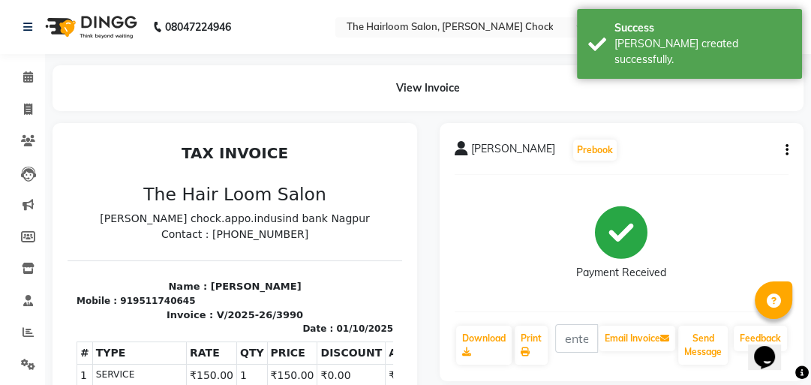
scroll to position [60, 0]
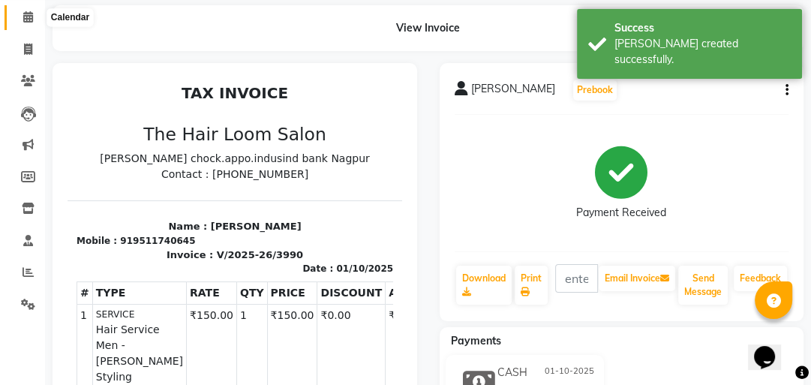
click at [38, 22] on span at bounding box center [28, 17] width 26 height 17
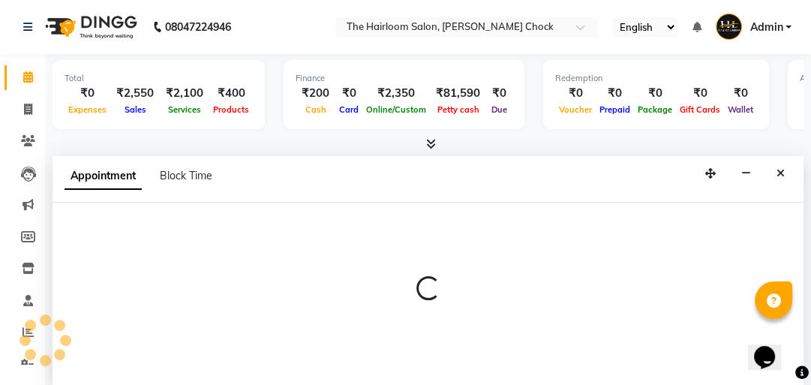
scroll to position [1, 0]
select select "41756"
select select "tentative"
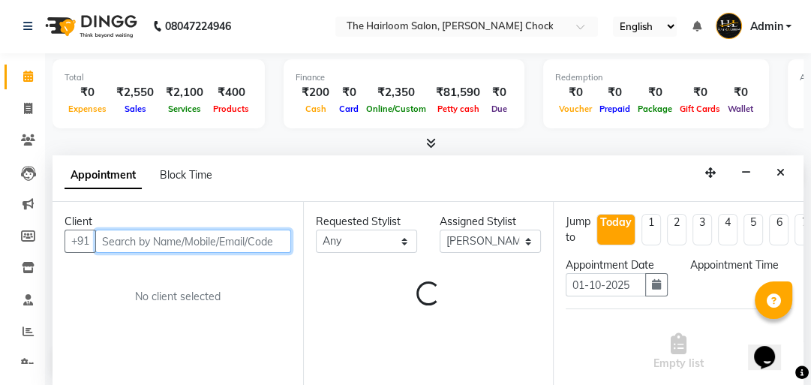
select select "630"
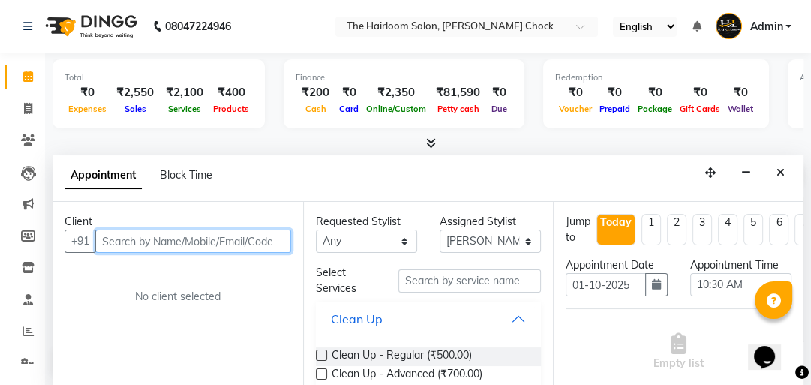
click at [242, 239] on input "text" at bounding box center [193, 241] width 196 height 23
click at [207, 242] on input "text" at bounding box center [193, 241] width 196 height 23
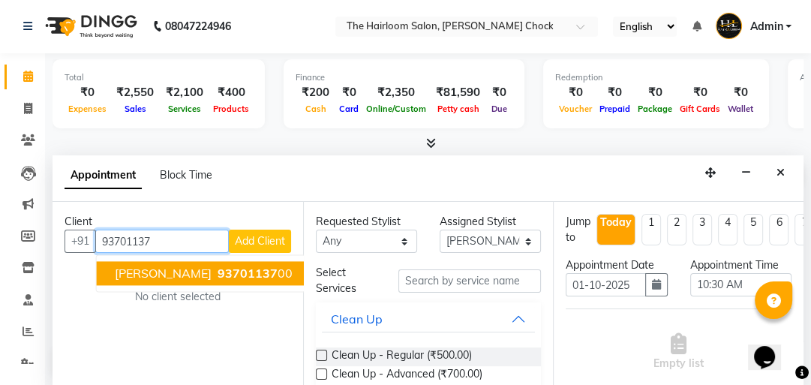
click at [229, 276] on span "93701137" at bounding box center [248, 273] width 60 height 15
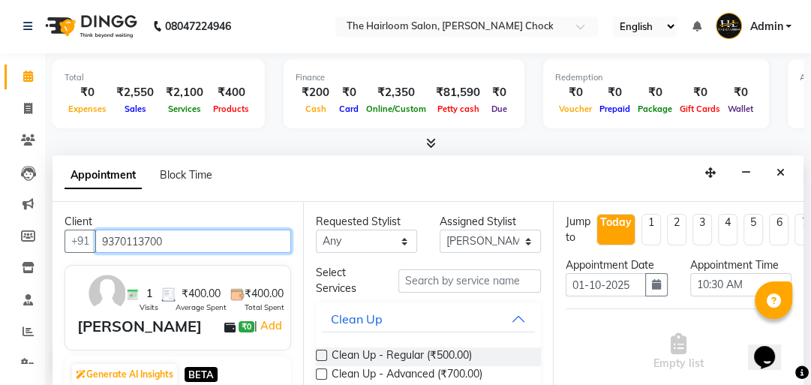
type input "9370113700"
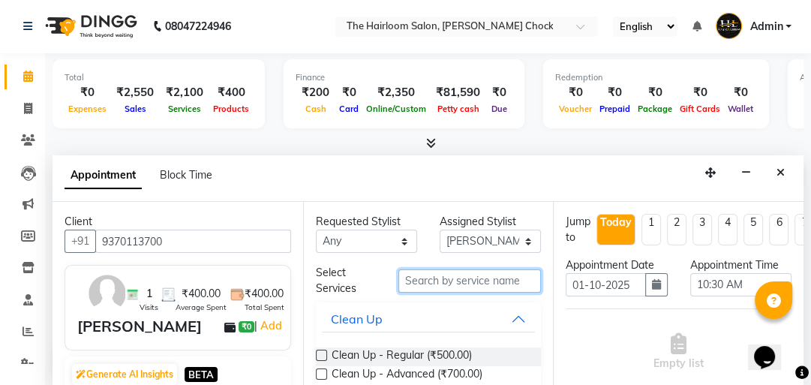
click at [438, 279] on input "text" at bounding box center [469, 280] width 143 height 23
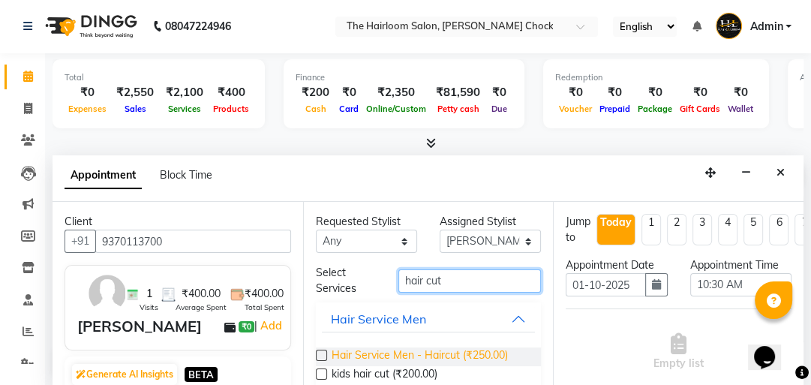
type input "hair cut"
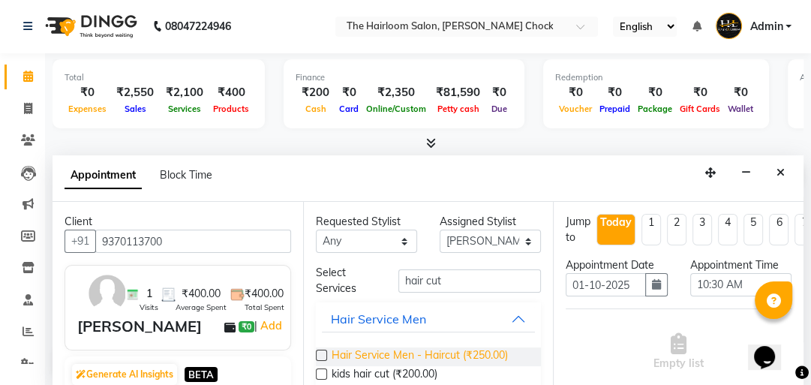
click at [428, 354] on span "Hair Service Men - Haircut (₹250.00)" at bounding box center [420, 356] width 176 height 19
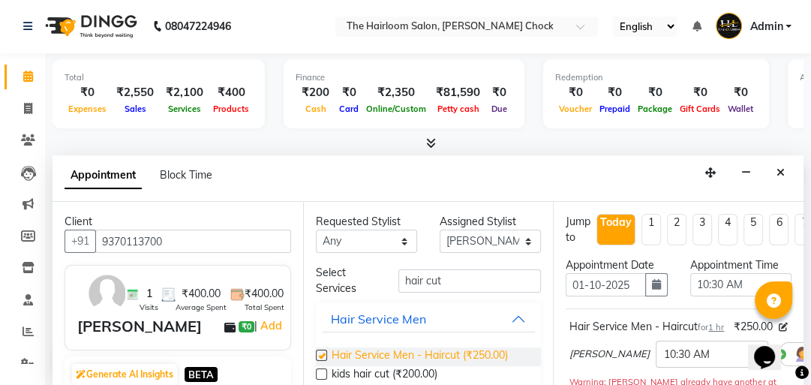
checkbox input "false"
click at [521, 240] on select "Select [PERSON_NAME] [PERSON_NAME] [PERSON_NAME] sir puja [PERSON_NAME] khan" at bounding box center [490, 241] width 101 height 23
select select "88793"
click at [440, 230] on select "Select [PERSON_NAME] [PERSON_NAME] [PERSON_NAME] sir puja [PERSON_NAME] khan" at bounding box center [490, 241] width 101 height 23
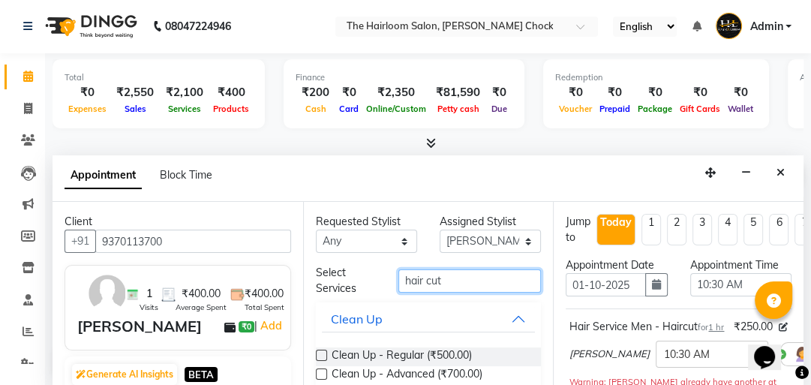
click at [476, 279] on input "hair cut" at bounding box center [469, 280] width 143 height 23
type input "h"
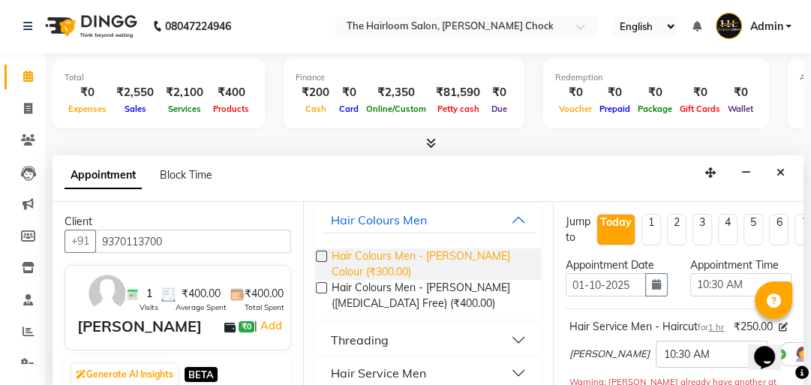
scroll to position [114, 0]
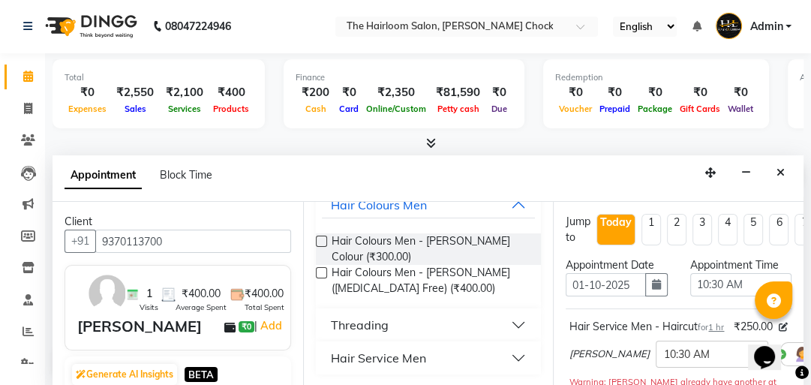
type input "be"
click at [396, 357] on div "Hair Service Men" at bounding box center [378, 358] width 95 height 18
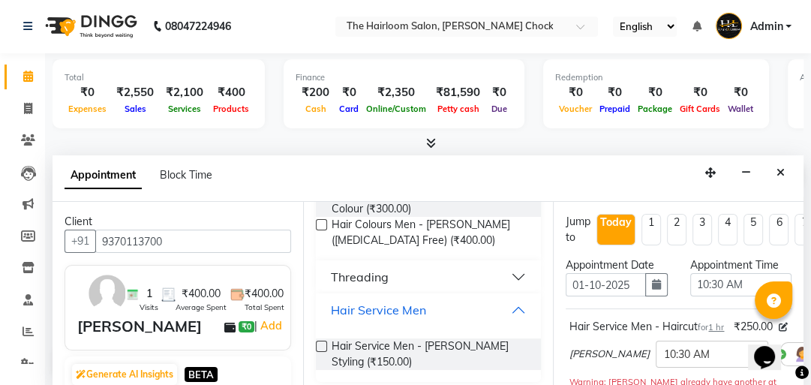
scroll to position [168, 0]
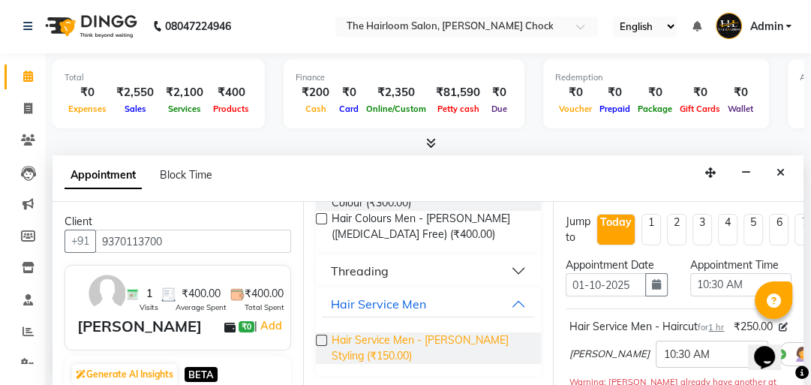
click at [412, 335] on span "Hair Service Men - [PERSON_NAME] Styling (₹150.00)" at bounding box center [431, 348] width 198 height 32
checkbox input "false"
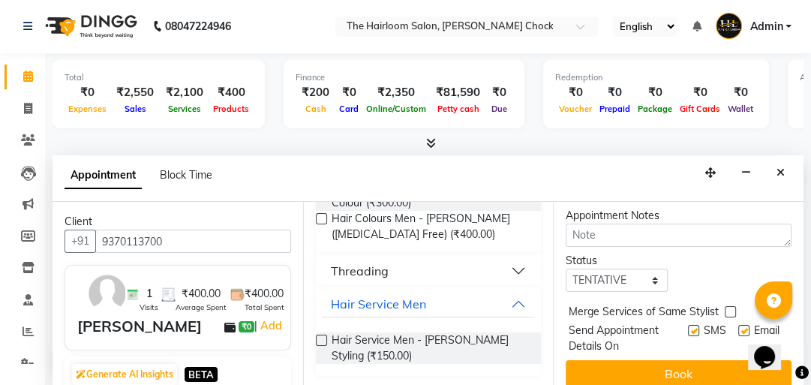
scroll to position [383, 0]
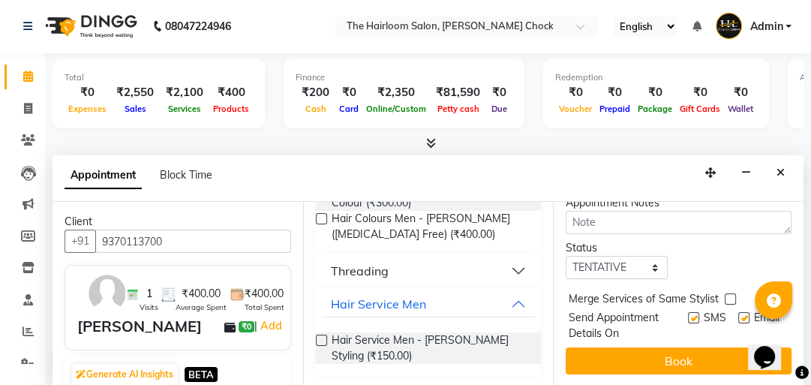
drag, startPoint x: 684, startPoint y: 308, endPoint x: 709, endPoint y: 308, distance: 24.8
click at [692, 310] on div "SMS" at bounding box center [713, 326] width 50 height 32
click at [738, 312] on label at bounding box center [743, 317] width 11 height 11
click at [738, 314] on input "checkbox" at bounding box center [743, 319] width 10 height 10
checkbox input "false"
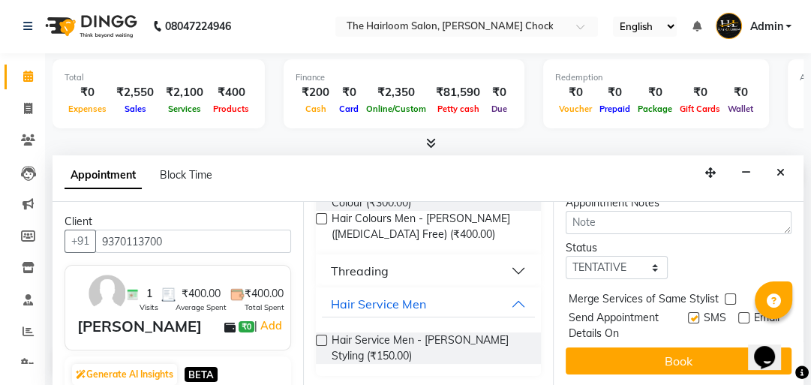
click at [688, 312] on label at bounding box center [693, 317] width 11 height 11
click at [688, 314] on input "checkbox" at bounding box center [693, 319] width 10 height 10
checkbox input "false"
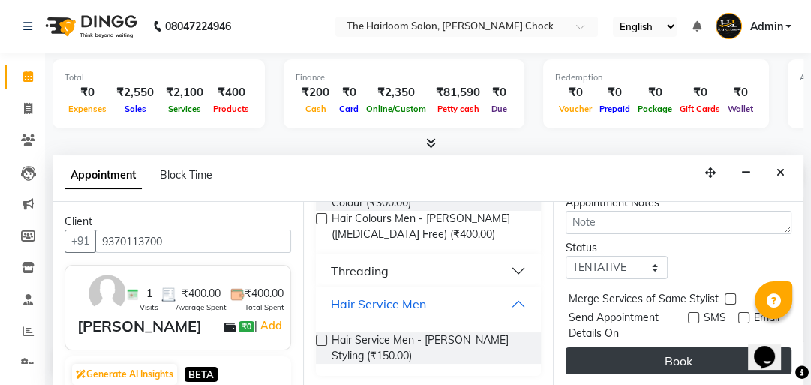
click at [671, 347] on button "Book" at bounding box center [679, 360] width 226 height 27
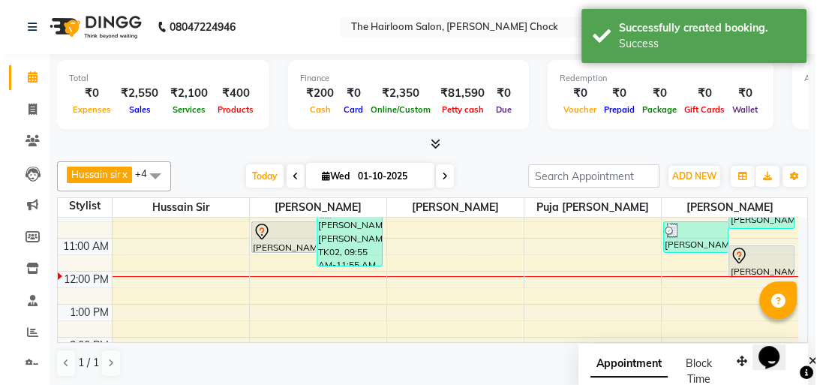
scroll to position [0, 0]
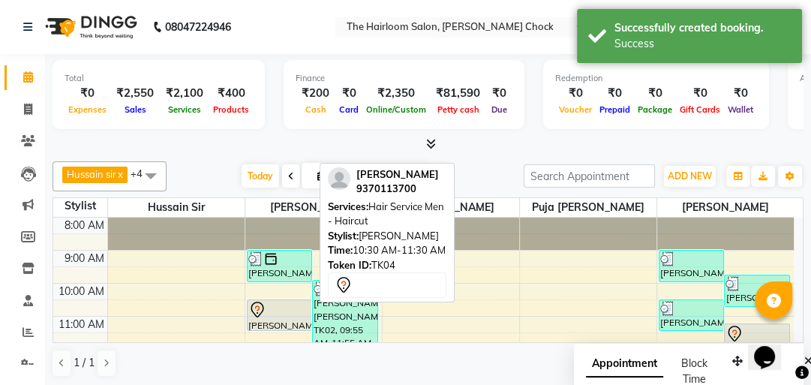
click at [282, 327] on div at bounding box center [280, 330] width 65 height 6
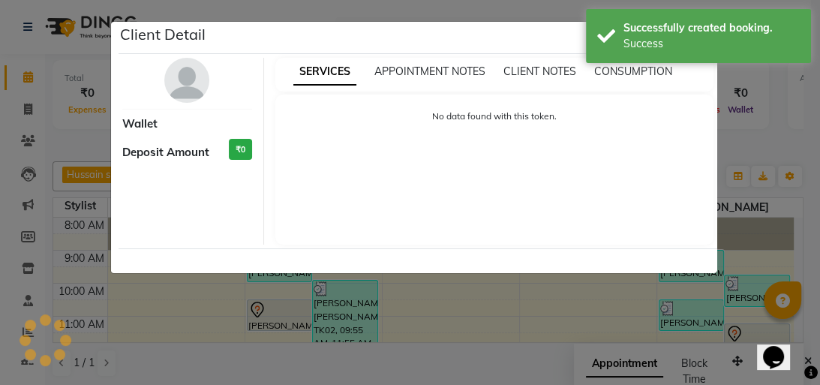
select select "7"
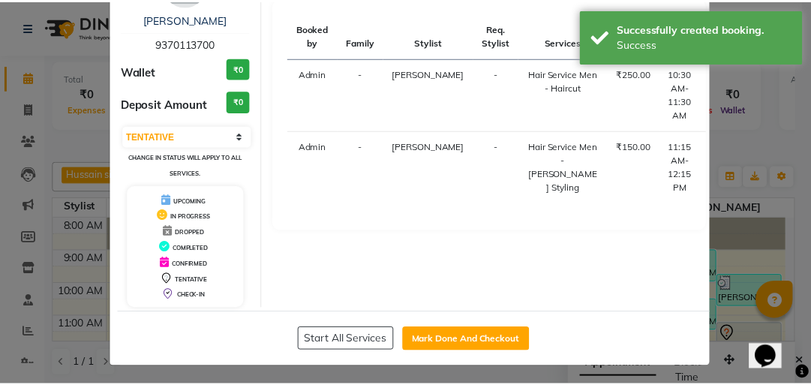
scroll to position [99, 0]
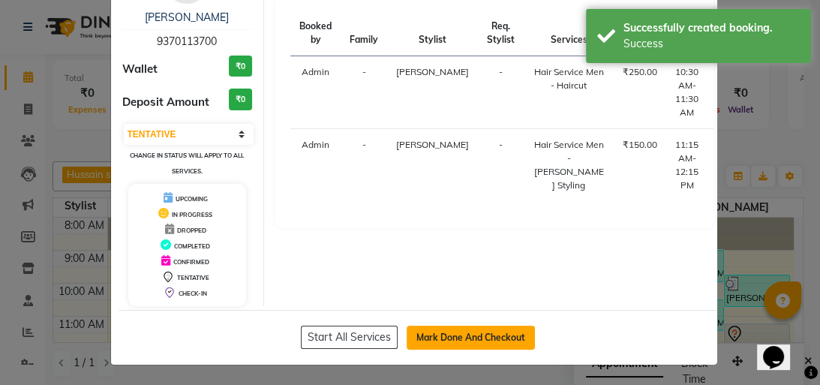
click at [492, 327] on button "Mark Done And Checkout" at bounding box center [471, 338] width 128 height 24
select select "service"
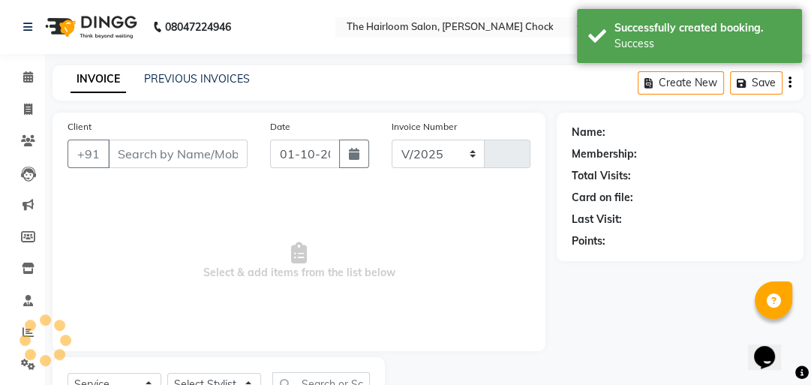
select select "5926"
type input "3991"
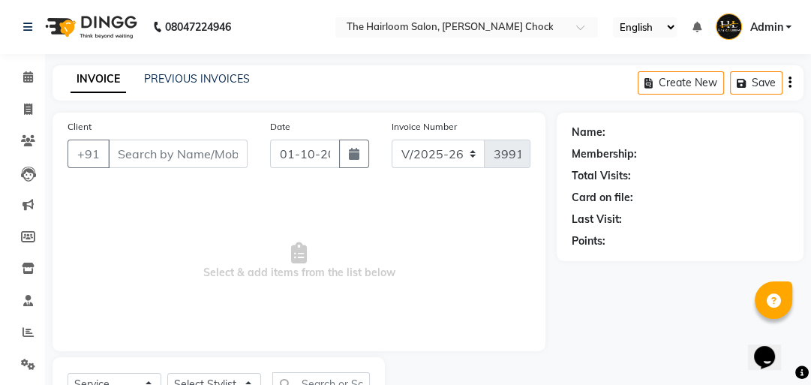
scroll to position [66, 0]
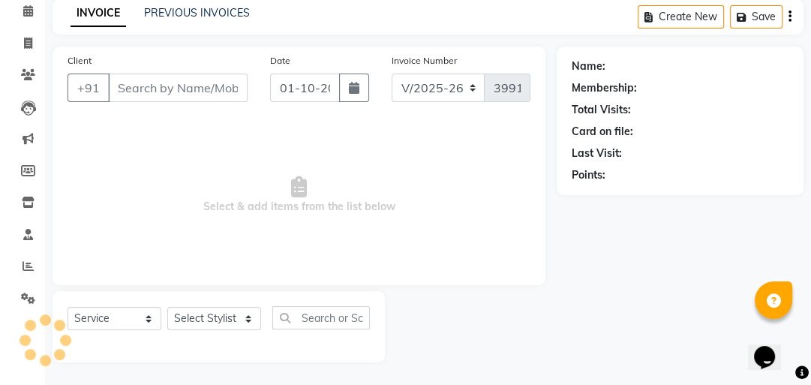
type input "9370113700"
select select "88793"
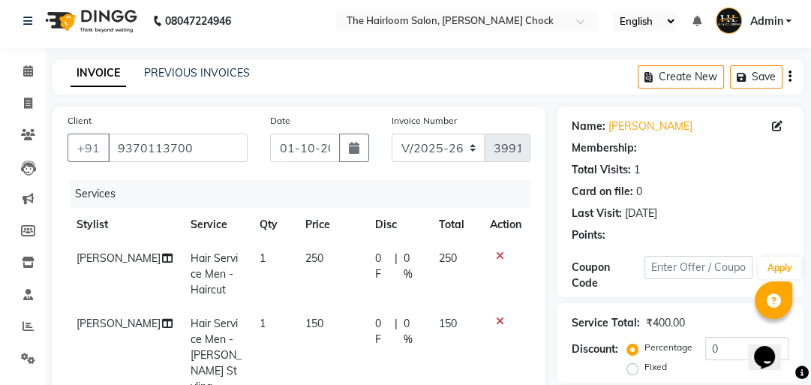
scroll to position [306, 0]
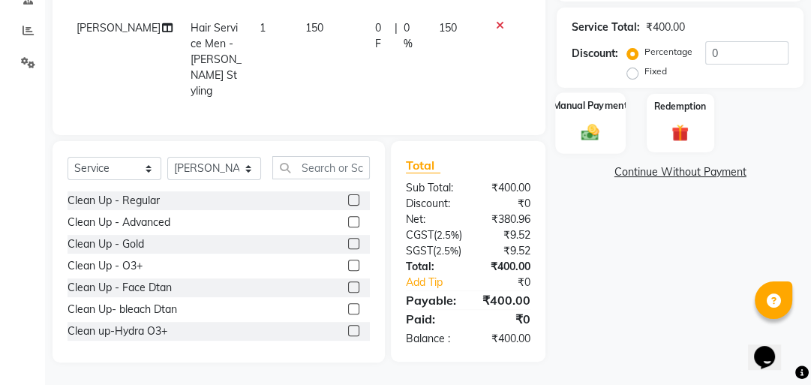
click at [588, 125] on img at bounding box center [590, 132] width 29 height 20
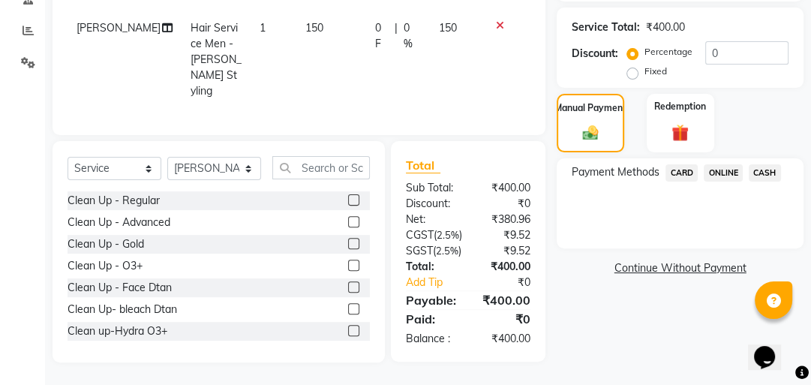
click at [772, 165] on span "CASH" at bounding box center [765, 172] width 32 height 17
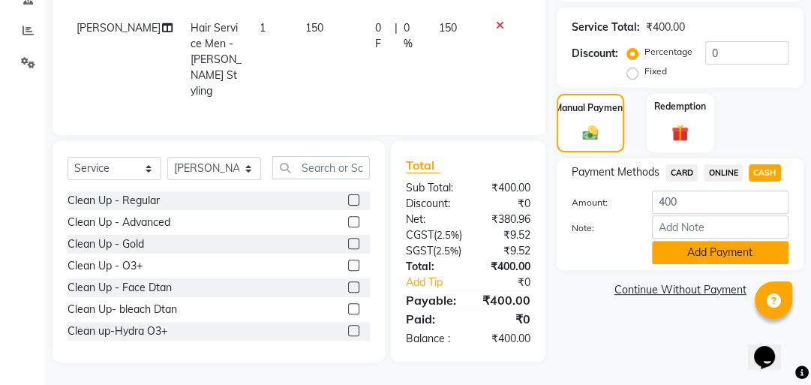
click at [727, 245] on button "Add Payment" at bounding box center [720, 252] width 137 height 23
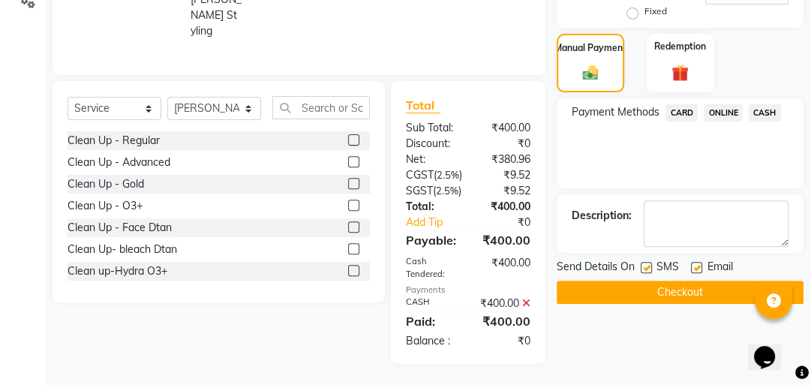
scroll to position [389, 0]
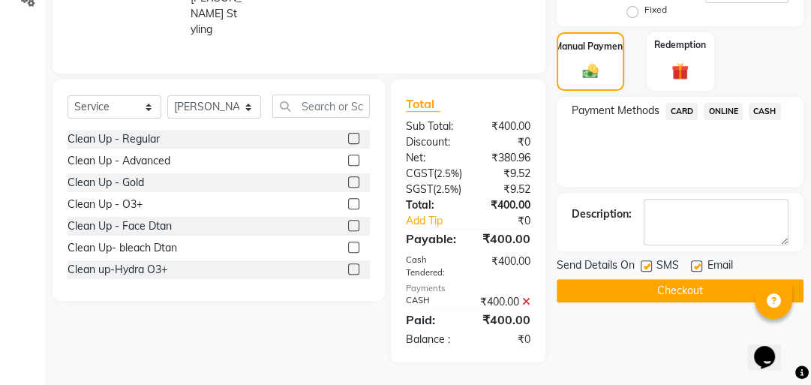
drag, startPoint x: 646, startPoint y: 238, endPoint x: 667, endPoint y: 237, distance: 21.0
click at [647, 260] on label at bounding box center [646, 265] width 11 height 11
click at [647, 262] on input "checkbox" at bounding box center [646, 267] width 10 height 10
checkbox input "false"
click at [696, 260] on label at bounding box center [696, 265] width 11 height 11
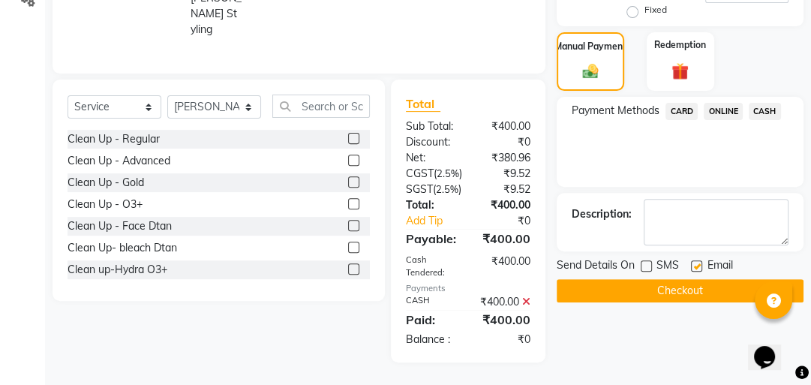
click at [696, 262] on input "checkbox" at bounding box center [696, 267] width 10 height 10
checkbox input "false"
click at [675, 257] on div "Send Details On SMS Email Checkout" at bounding box center [680, 279] width 247 height 45
click at [671, 279] on button "Checkout" at bounding box center [680, 290] width 247 height 23
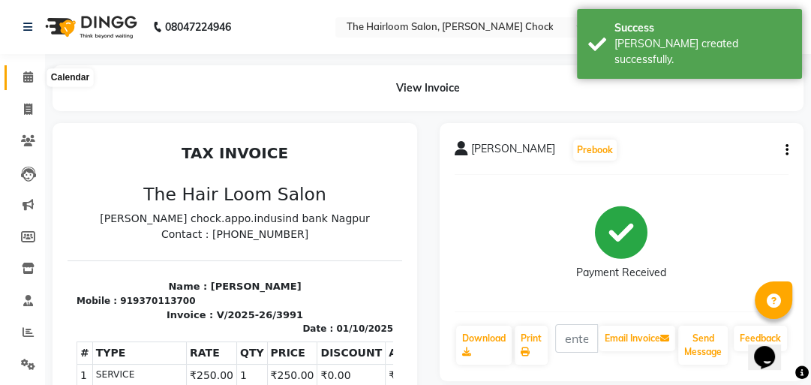
click at [30, 76] on icon at bounding box center [28, 76] width 10 height 11
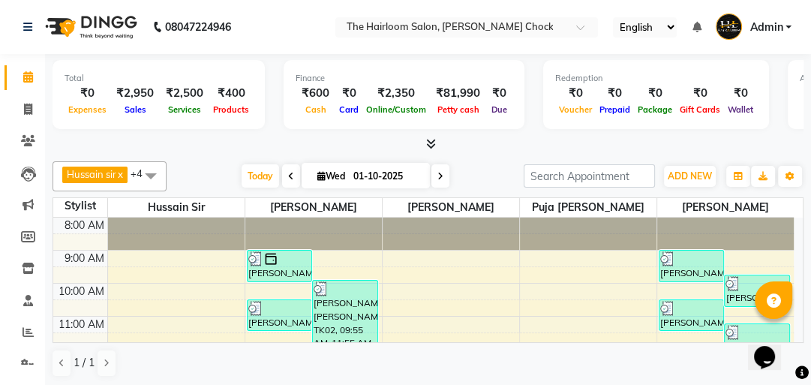
scroll to position [1, 0]
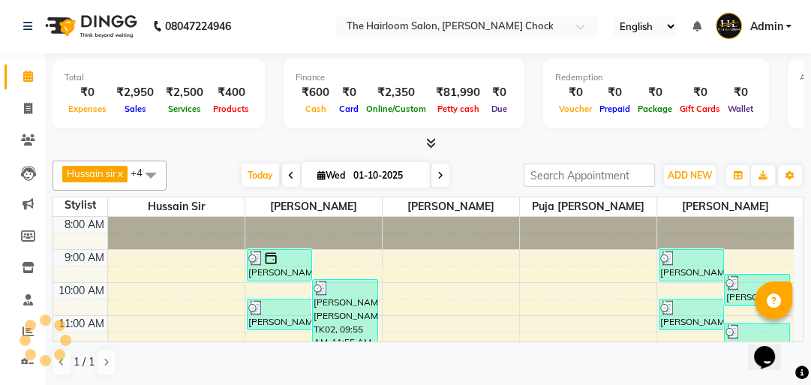
click at [260, 342] on div "Hussain sir x [PERSON_NAME] x [PERSON_NAME] x puja [PERSON_NAME] x [PERSON_NAME…" at bounding box center [428, 269] width 751 height 228
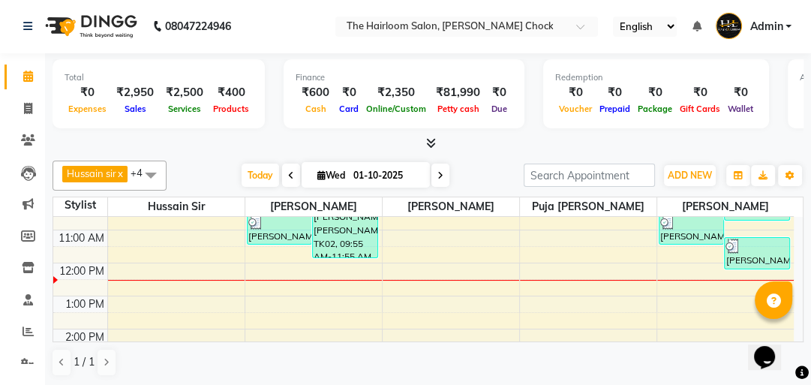
scroll to position [60, 0]
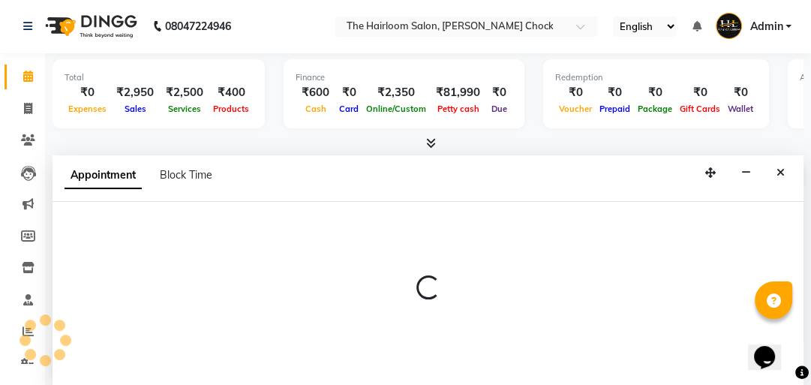
select select "41756"
select select "720"
select select "tentative"
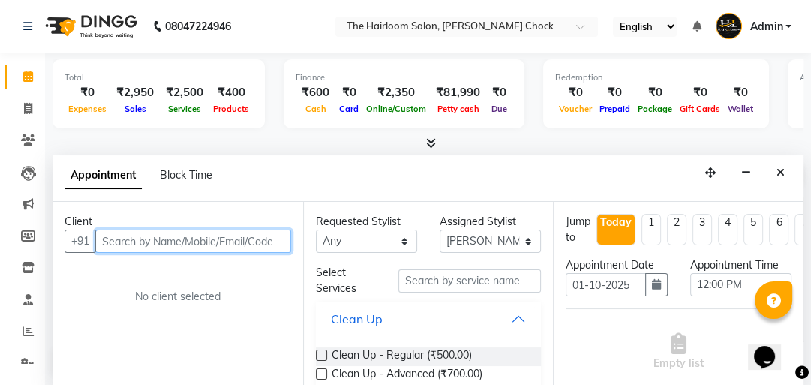
click at [263, 234] on input "text" at bounding box center [193, 241] width 196 height 23
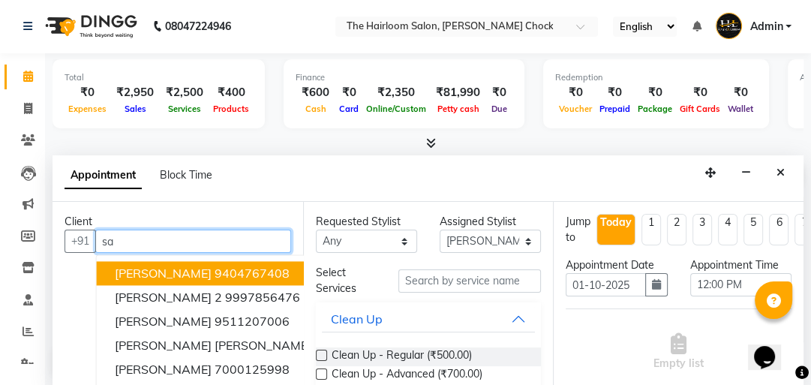
type input "s"
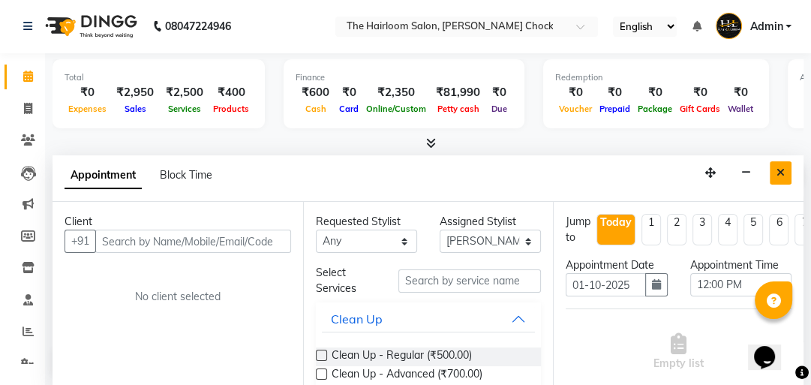
click at [784, 171] on icon "Close" at bounding box center [781, 172] width 8 height 11
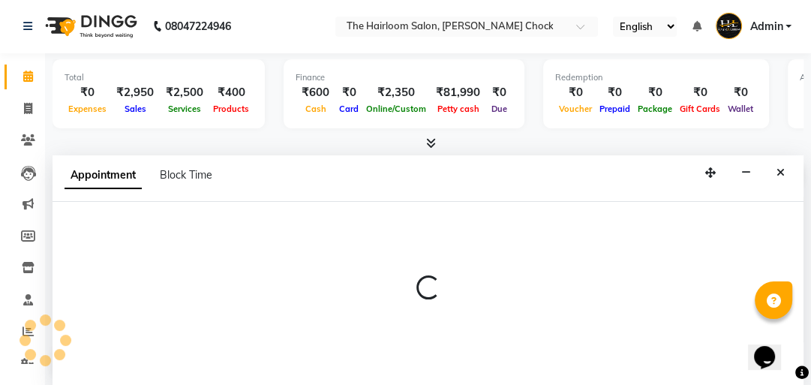
select select "88793"
select select "tentative"
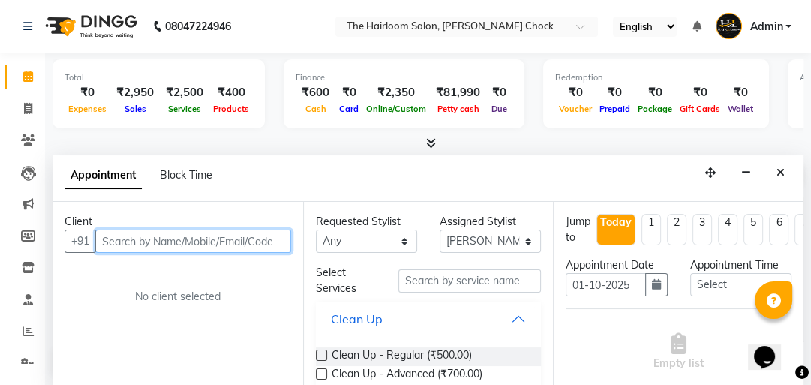
click at [221, 231] on input "text" at bounding box center [193, 241] width 196 height 23
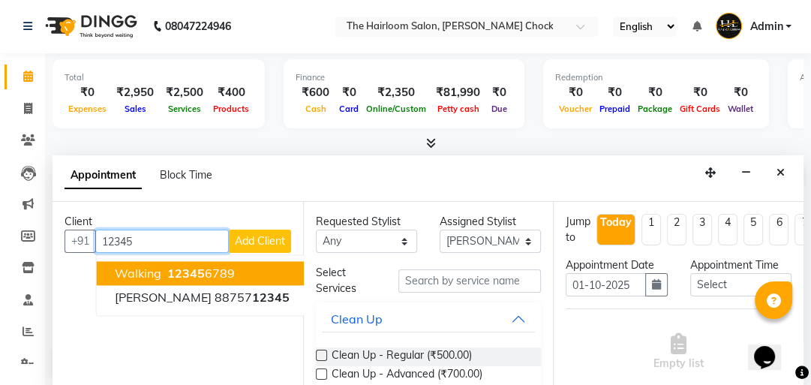
click at [246, 275] on button "walking 12345 6789" at bounding box center [202, 273] width 211 height 24
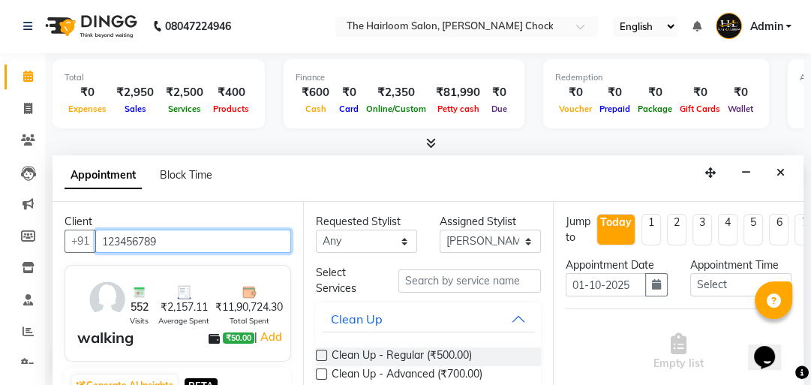
type input "123456789"
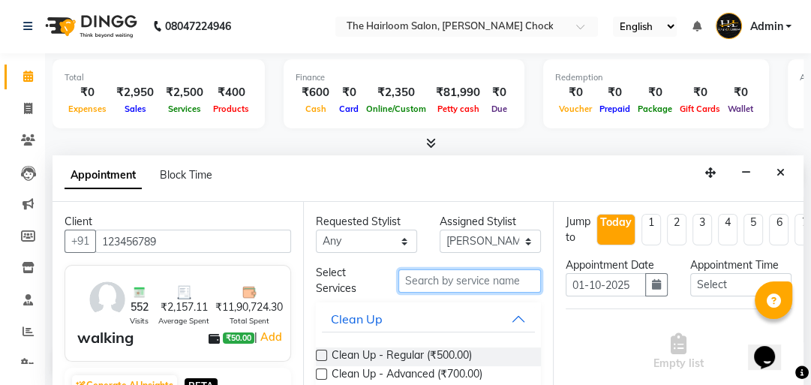
click at [448, 282] on input "text" at bounding box center [469, 280] width 143 height 23
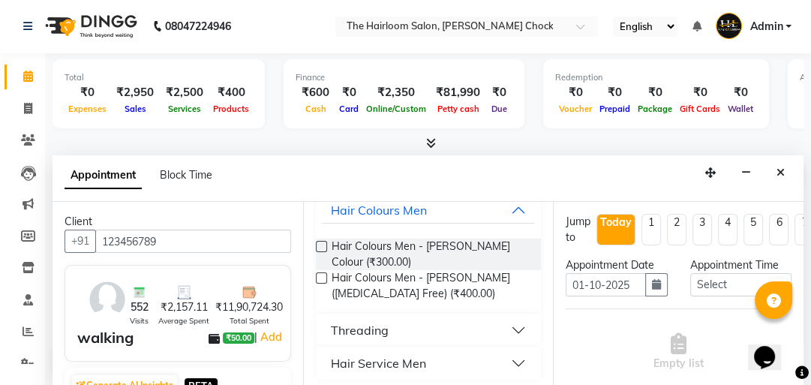
scroll to position [114, 0]
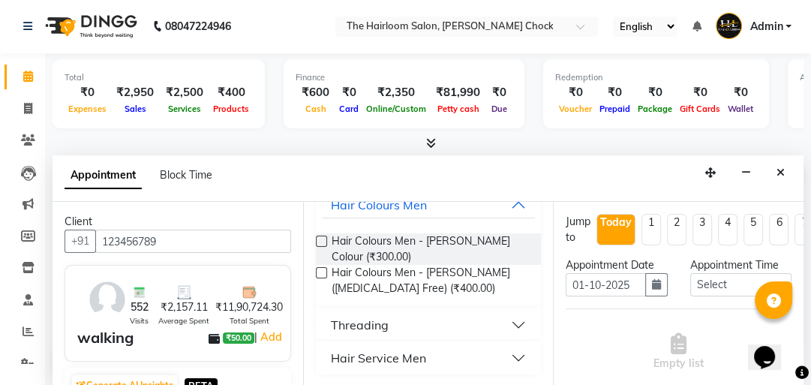
type input "be"
click at [393, 357] on div "Hair Service Men" at bounding box center [378, 358] width 95 height 18
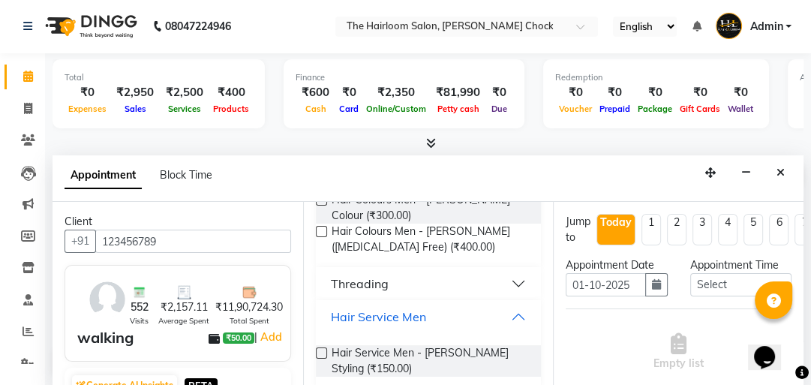
scroll to position [169, 0]
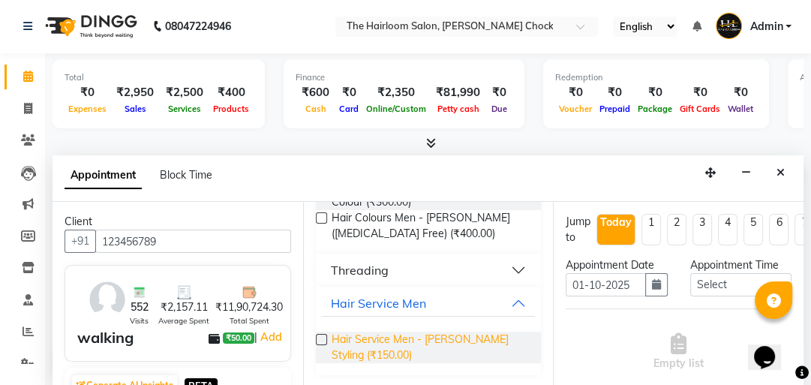
click at [410, 338] on span "Hair Service Men - [PERSON_NAME] Styling (₹150.00)" at bounding box center [431, 348] width 198 height 32
checkbox input "false"
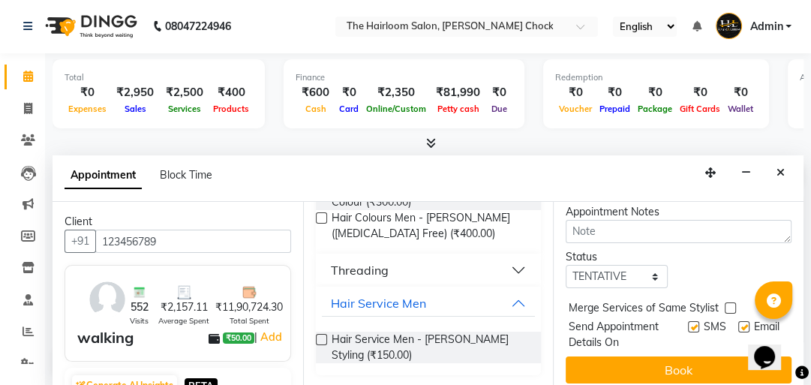
scroll to position [296, 0]
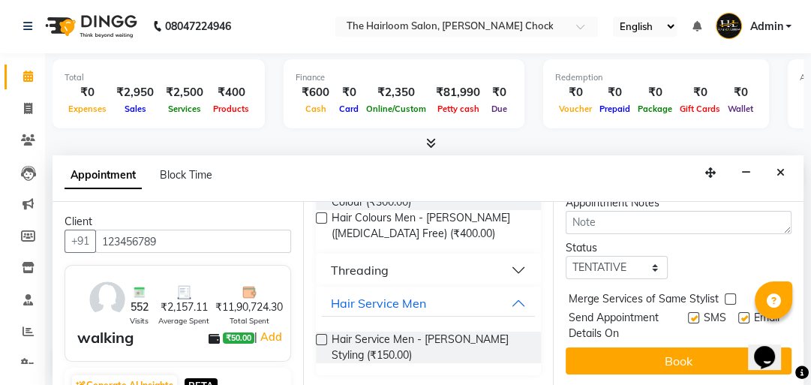
click at [688, 312] on label at bounding box center [693, 317] width 11 height 11
click at [688, 314] on input "checkbox" at bounding box center [693, 319] width 10 height 10
checkbox input "false"
click at [738, 312] on label at bounding box center [743, 317] width 11 height 11
click at [738, 314] on input "checkbox" at bounding box center [743, 319] width 10 height 10
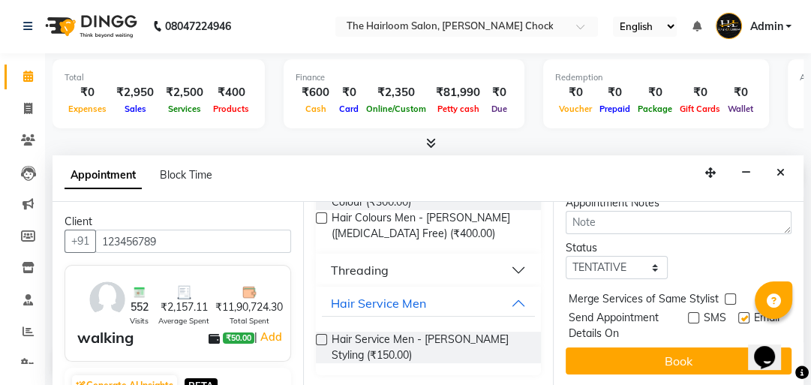
checkbox input "false"
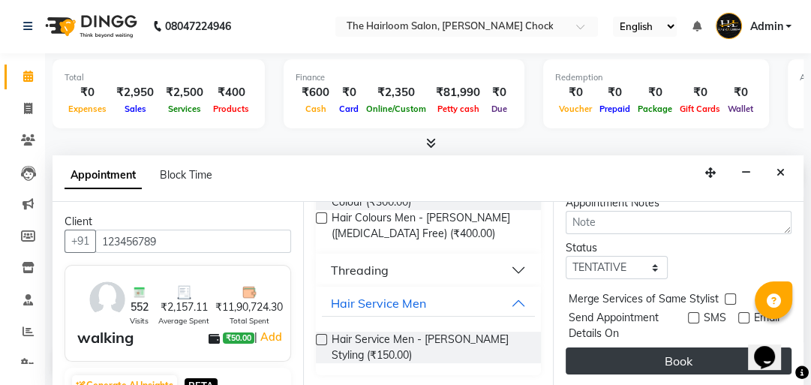
click at [703, 347] on button "Book" at bounding box center [679, 360] width 226 height 27
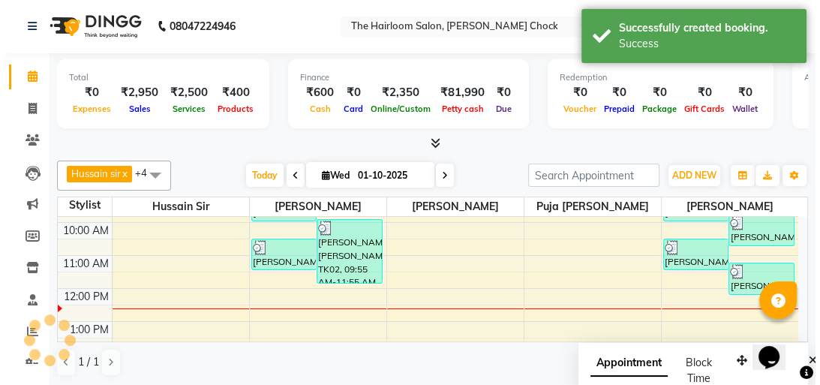
scroll to position [0, 0]
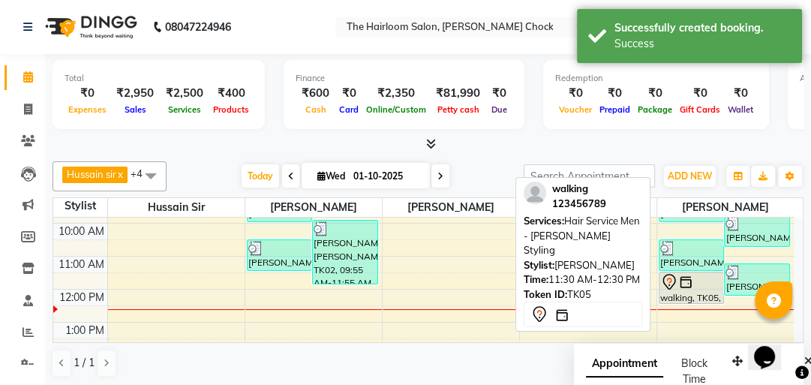
click at [695, 297] on div "walking, TK05, 11:30 AM-12:30 PM, Hair Service Men - [PERSON_NAME] Styling" at bounding box center [692, 287] width 65 height 31
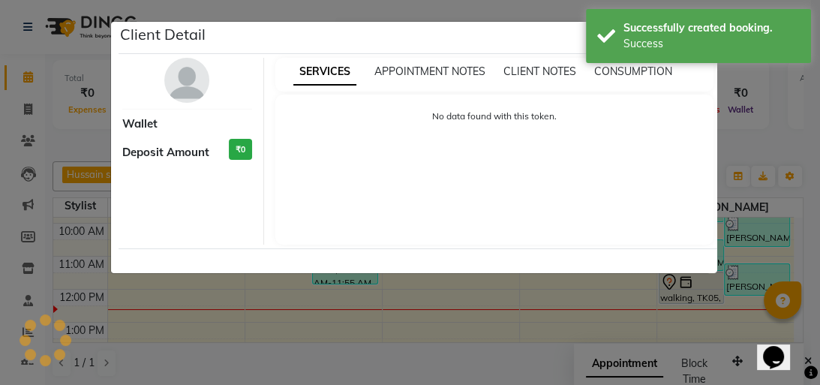
select select "7"
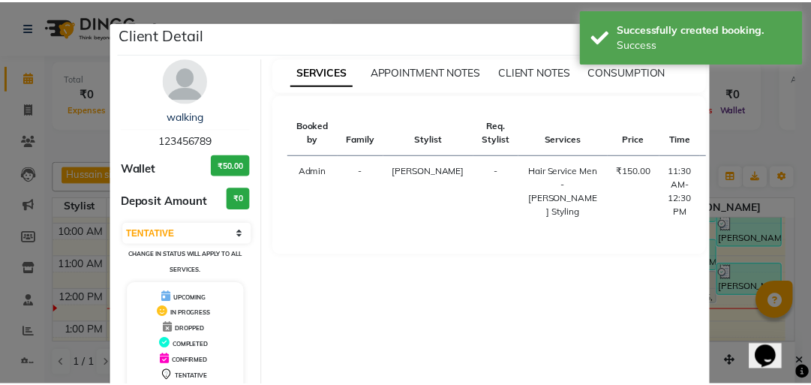
scroll to position [99, 0]
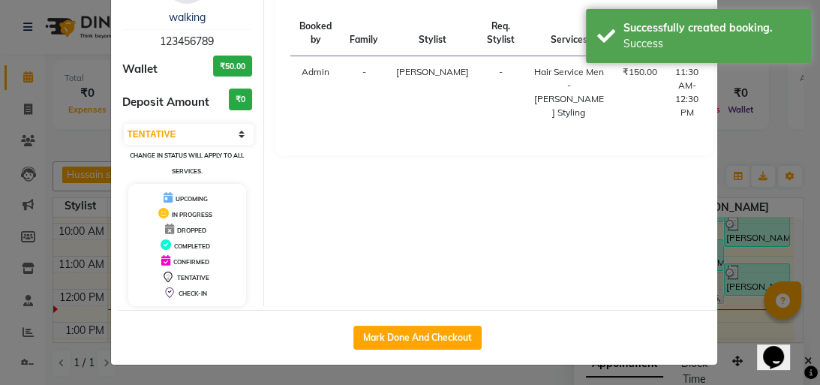
click at [381, 330] on button "Mark Done And Checkout" at bounding box center [417, 338] width 128 height 24
select select "service"
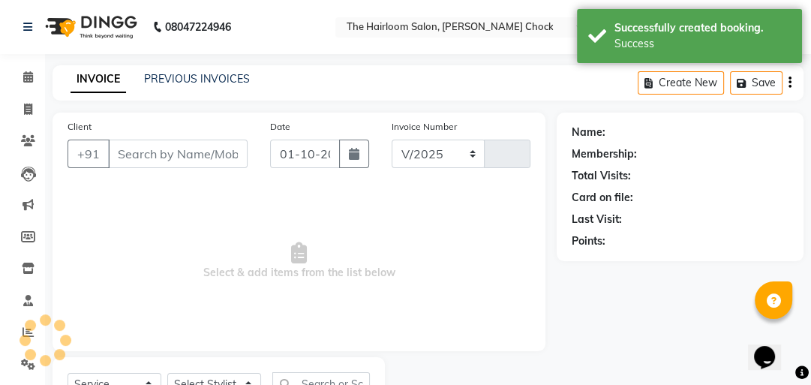
select select "5926"
type input "3992"
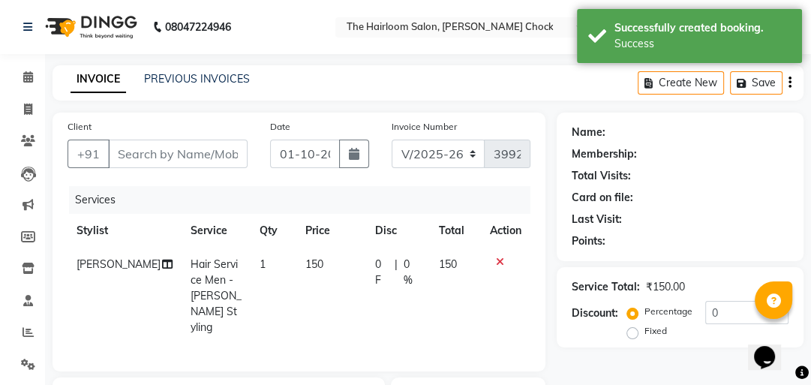
type input "123456789"
select select "88793"
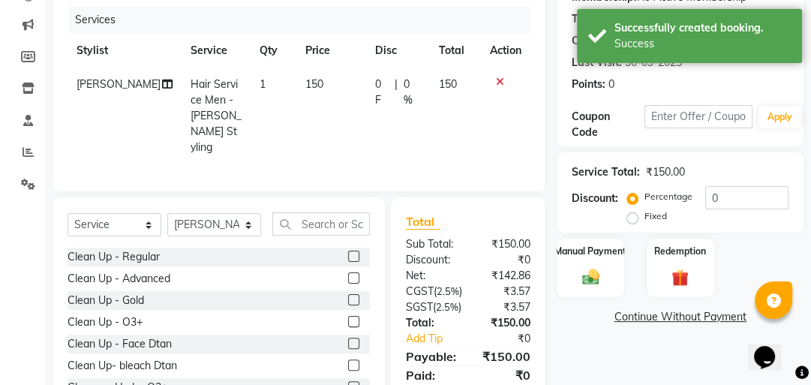
scroll to position [60, 0]
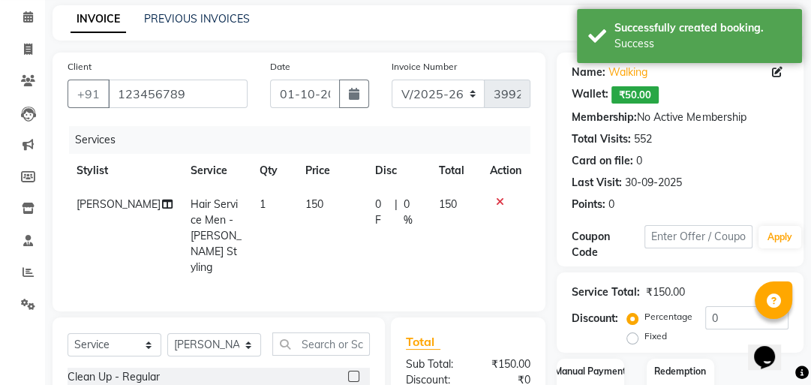
click at [312, 200] on td "150" at bounding box center [331, 236] width 70 height 97
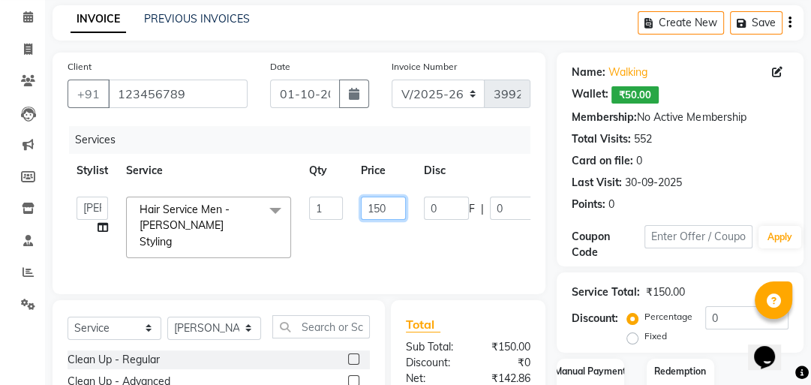
click at [384, 199] on input "150" at bounding box center [383, 208] width 45 height 23
type input "1"
type input "100"
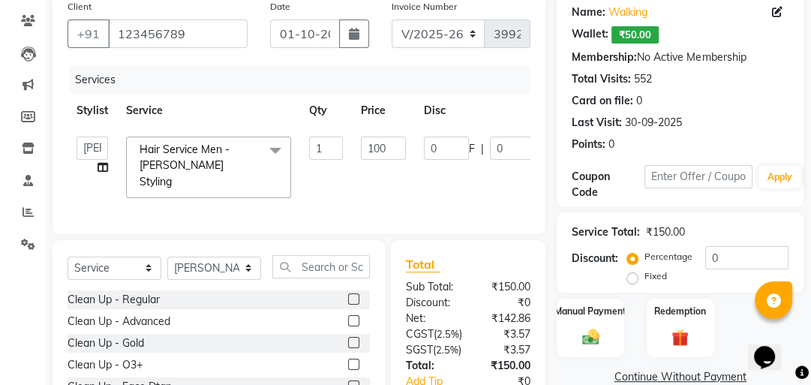
click at [610, 344] on div "Manual Payment" at bounding box center [591, 328] width 68 height 59
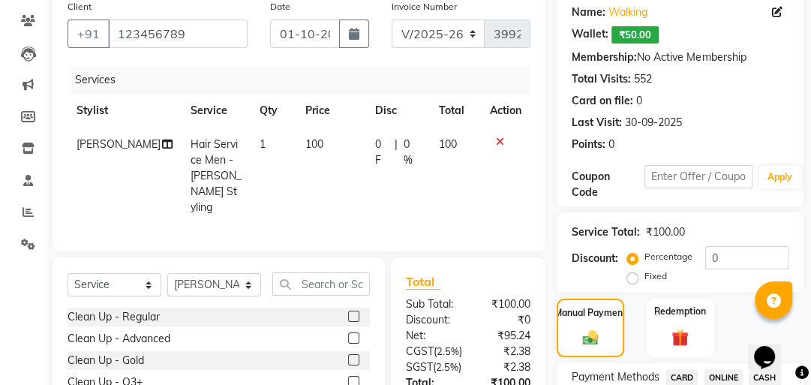
scroll to position [240, 0]
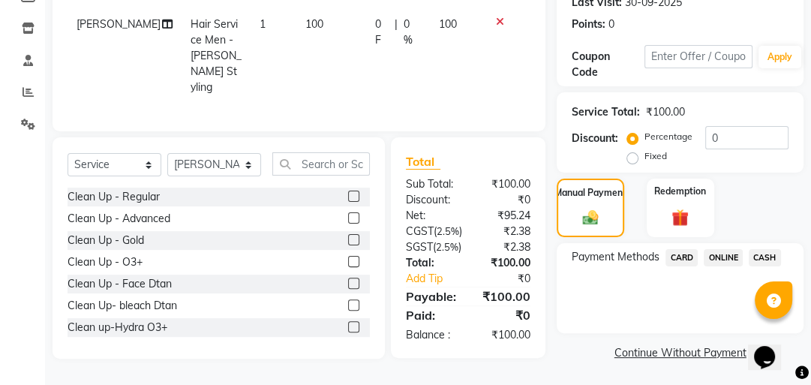
click at [720, 257] on span "ONLINE" at bounding box center [723, 257] width 39 height 17
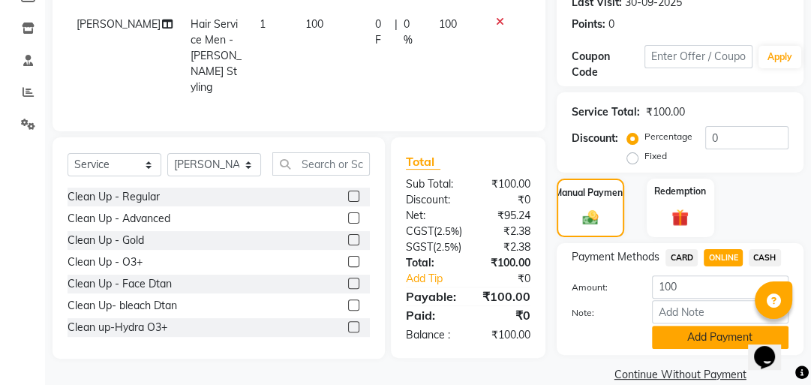
click at [685, 347] on button "Add Payment" at bounding box center [720, 337] width 137 height 23
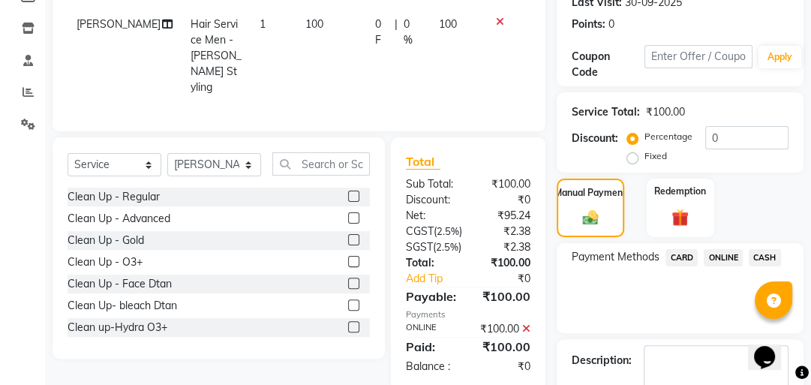
scroll to position [325, 0]
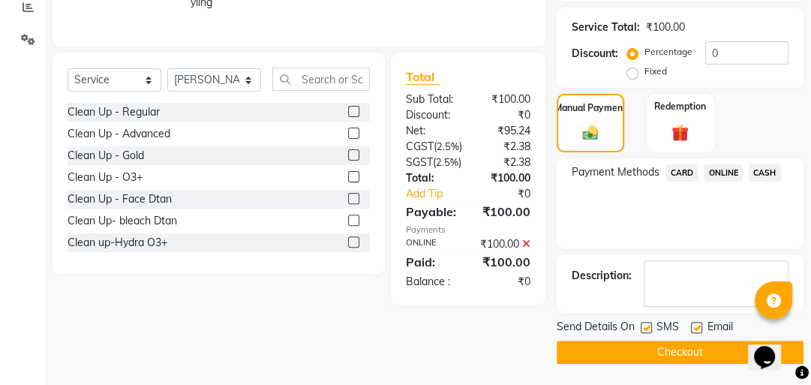
click at [691, 323] on label at bounding box center [696, 327] width 11 height 11
click at [691, 323] on input "checkbox" at bounding box center [696, 328] width 10 height 10
checkbox input "false"
click at [651, 327] on label at bounding box center [646, 327] width 11 height 11
click at [651, 327] on input "checkbox" at bounding box center [646, 328] width 10 height 10
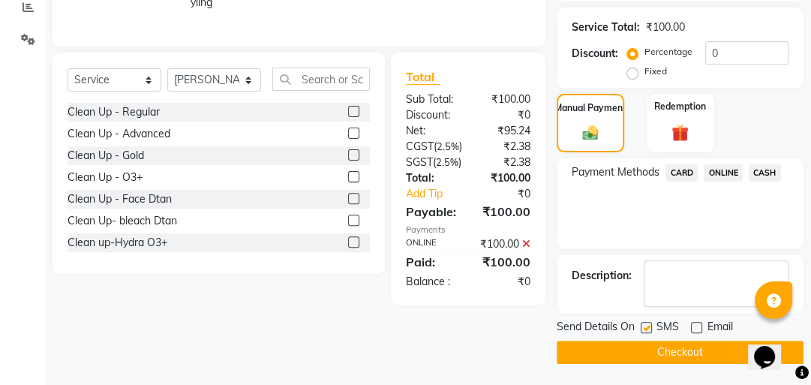
checkbox input "false"
click at [649, 351] on button "Checkout" at bounding box center [680, 352] width 247 height 23
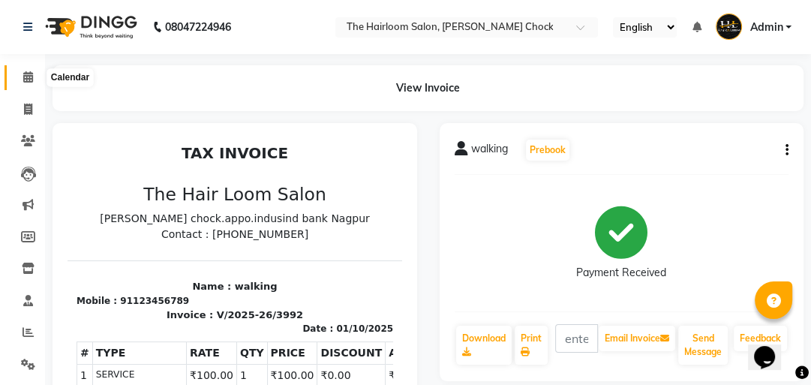
click at [33, 75] on span at bounding box center [28, 77] width 26 height 17
